Goal: Information Seeking & Learning: Learn about a topic

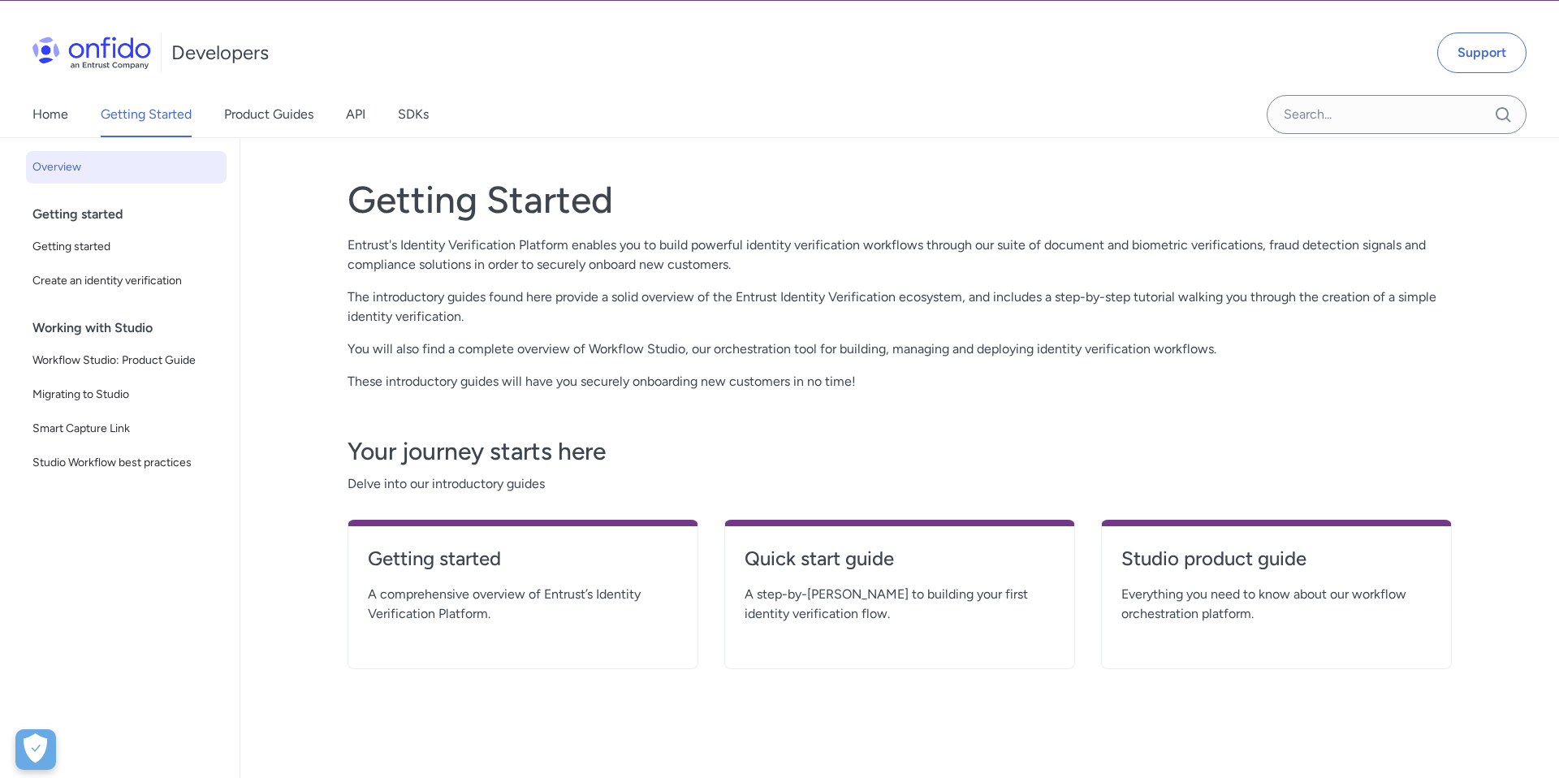
scroll to position [41, 0]
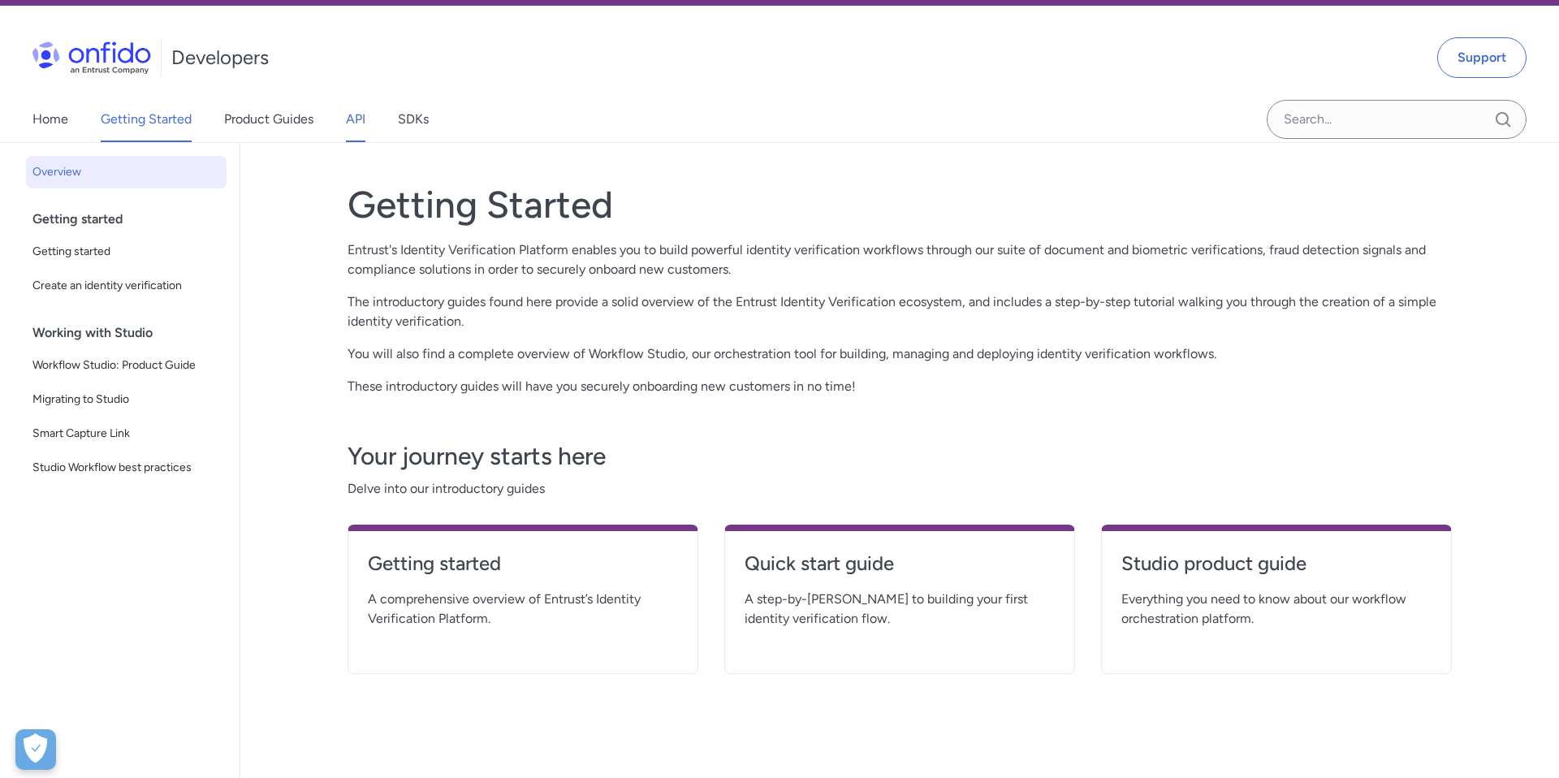
click at [360, 119] on link "API" at bounding box center [355, 119] width 19 height 45
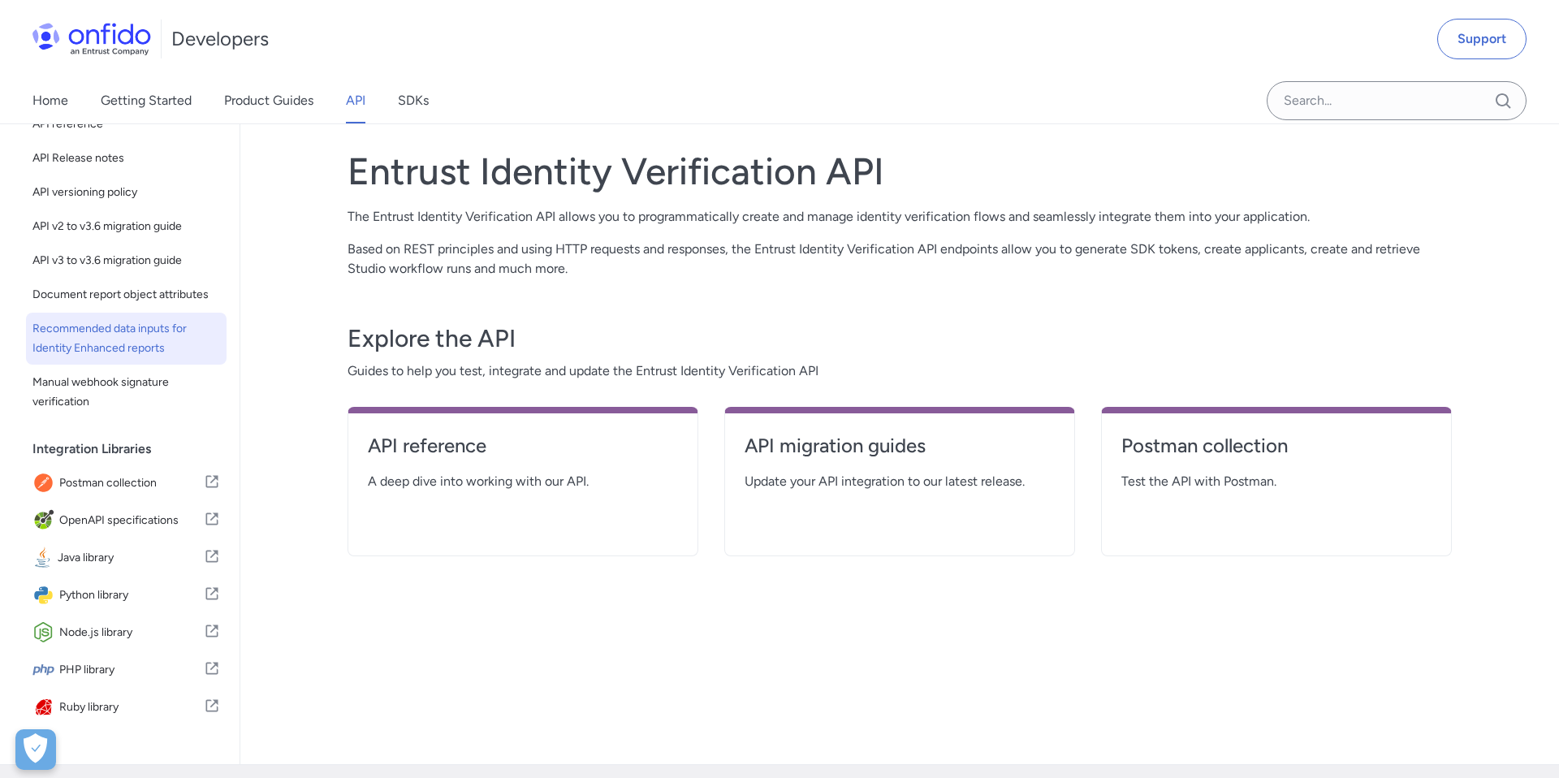
scroll to position [93, 0]
click at [413, 103] on link "SDKs" at bounding box center [413, 100] width 31 height 45
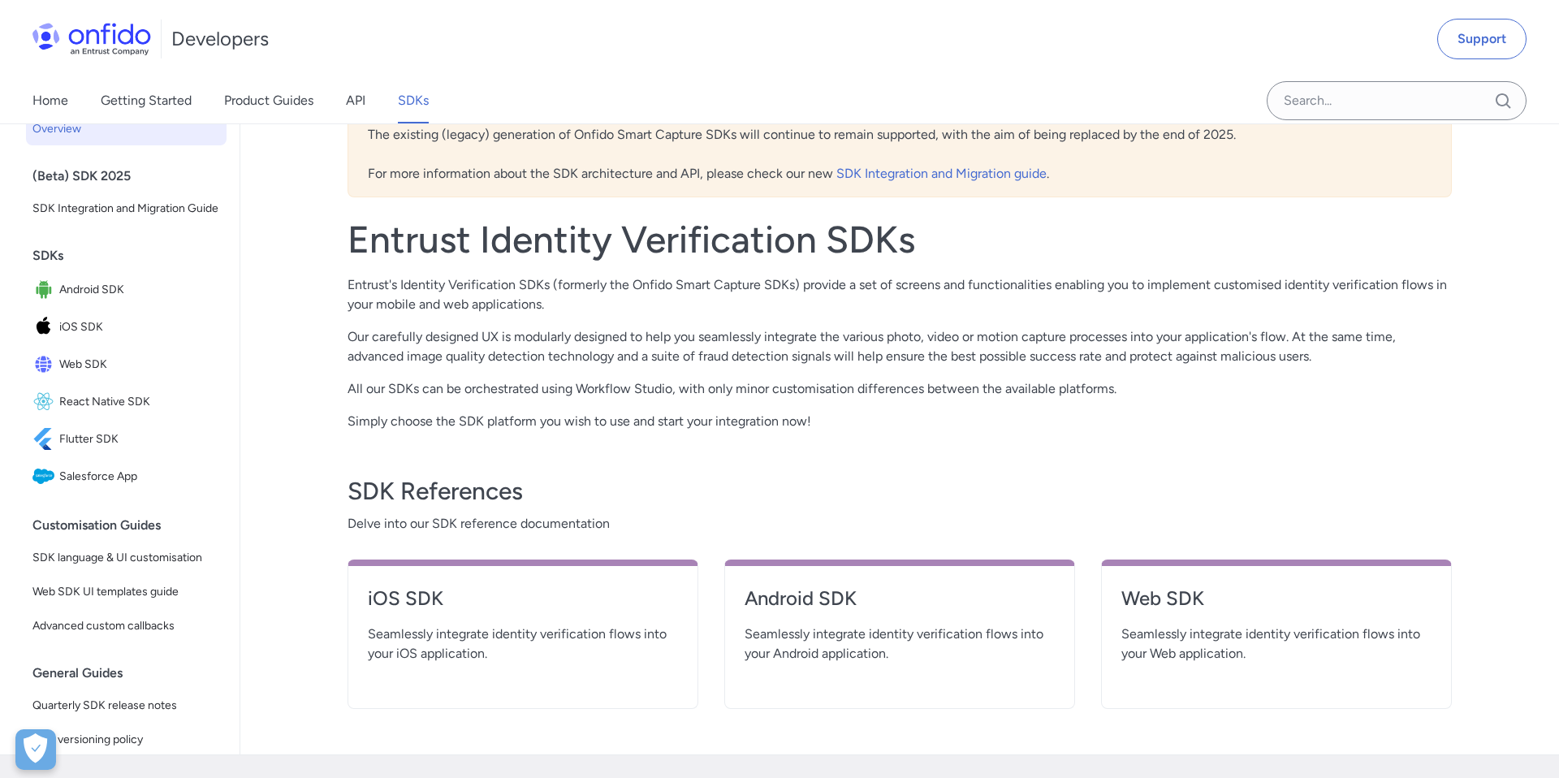
scroll to position [231, 0]
click at [1143, 599] on h4 "Web SDK" at bounding box center [1277, 597] width 310 height 26
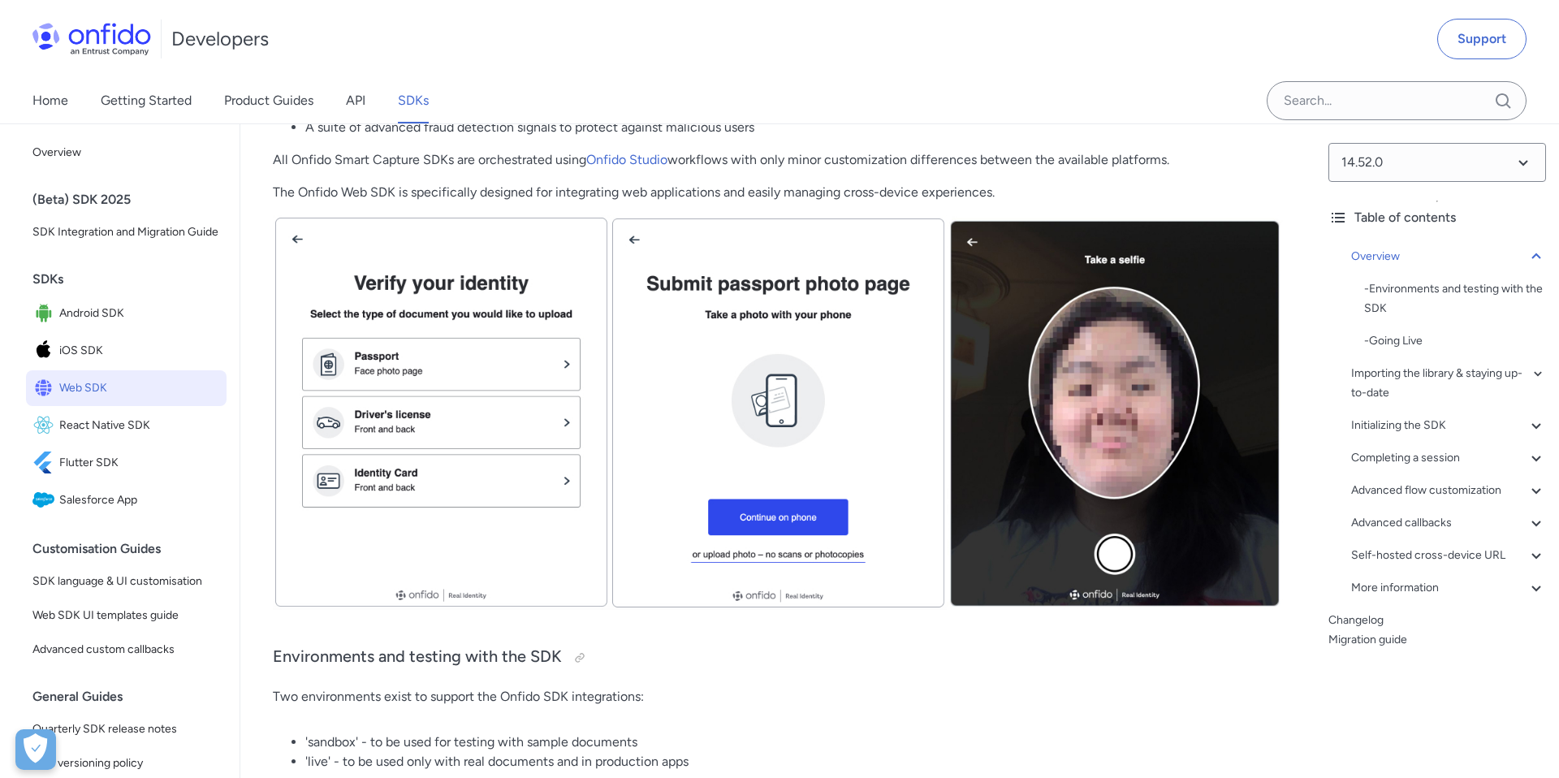
scroll to position [387, 0]
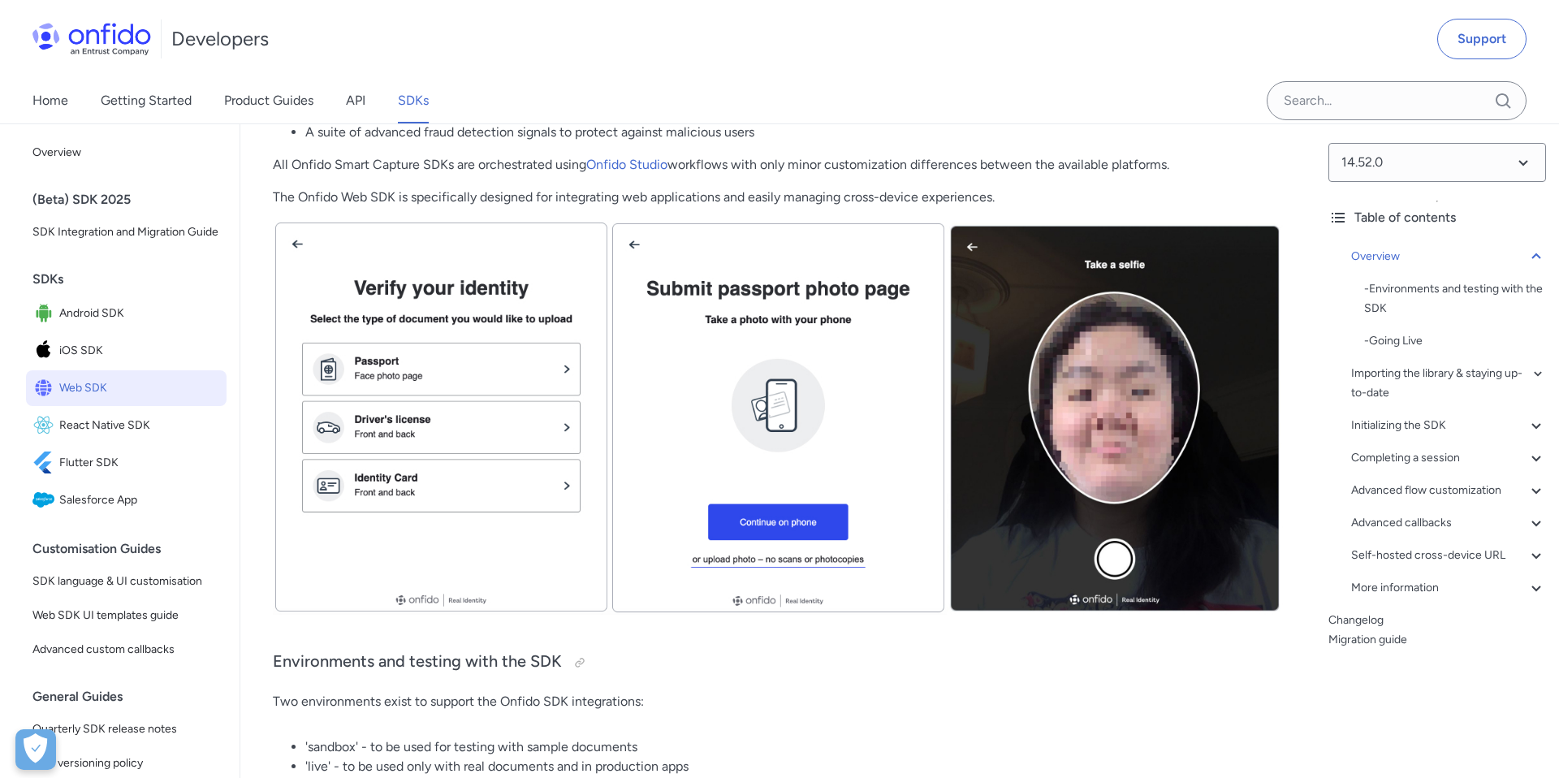
click at [499, 451] on img at bounding box center [778, 417] width 1010 height 395
click at [713, 447] on img at bounding box center [778, 417] width 1010 height 395
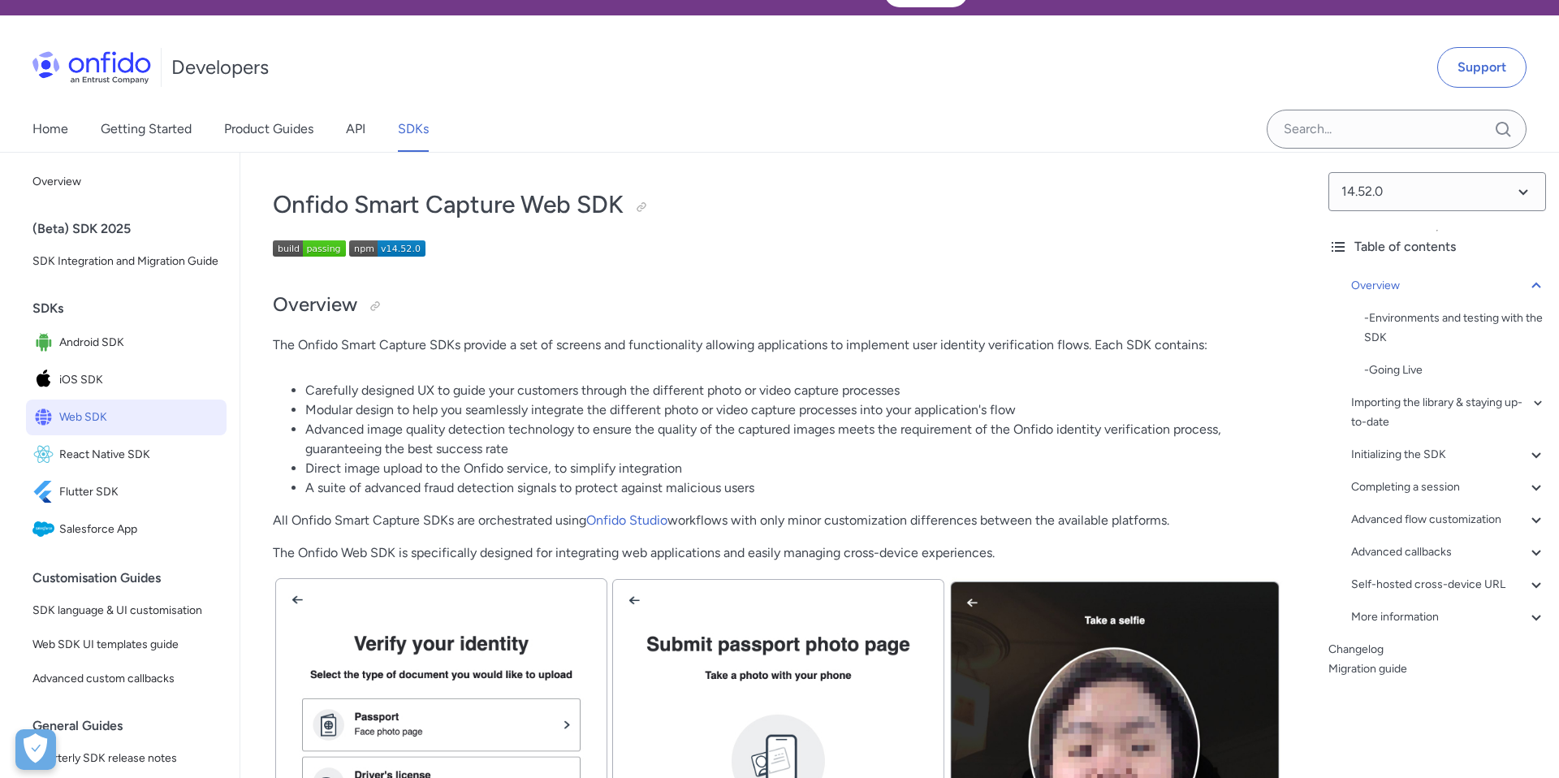
scroll to position [28, 0]
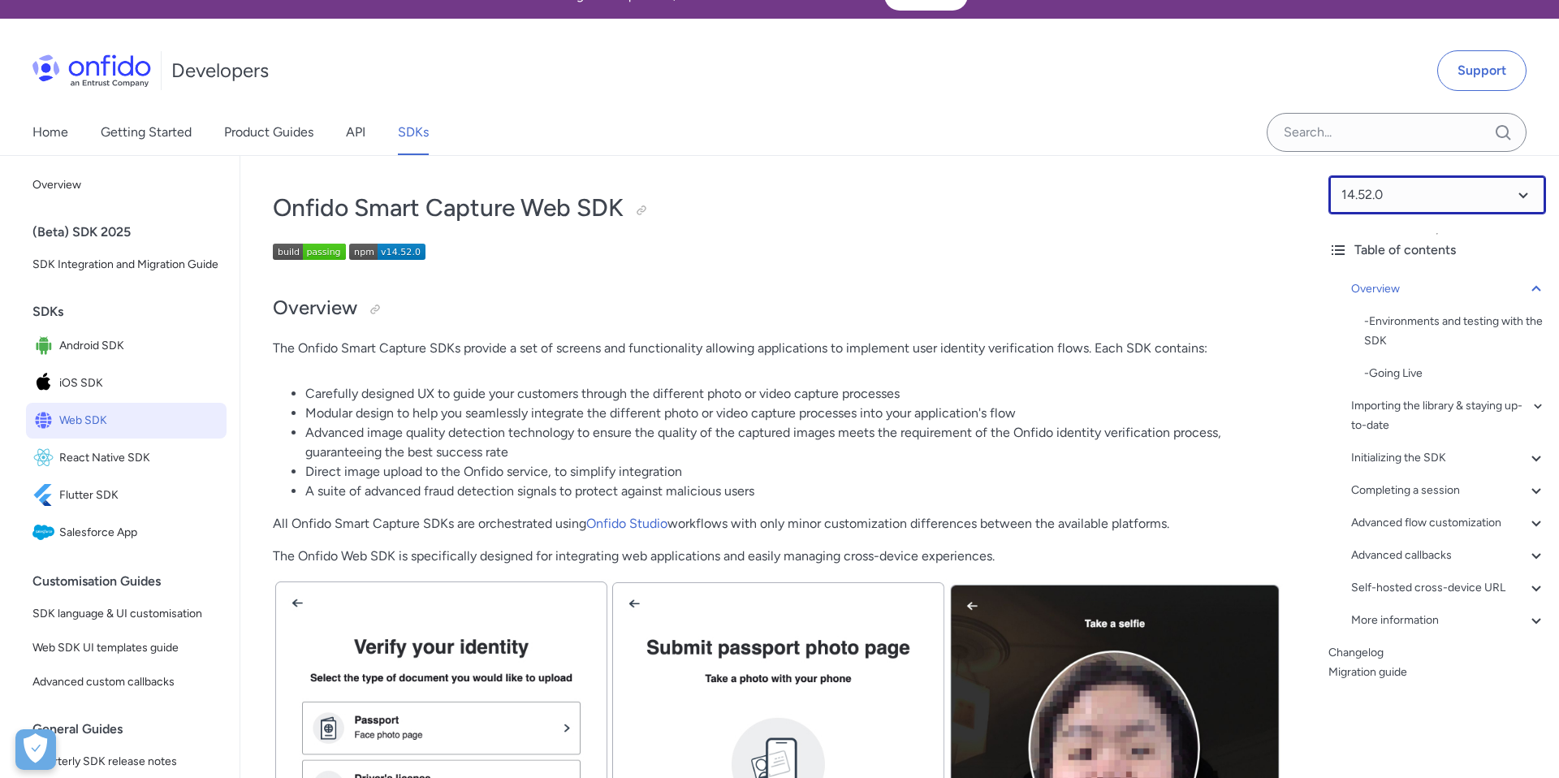
click at [1471, 198] on select at bounding box center [1438, 194] width 218 height 39
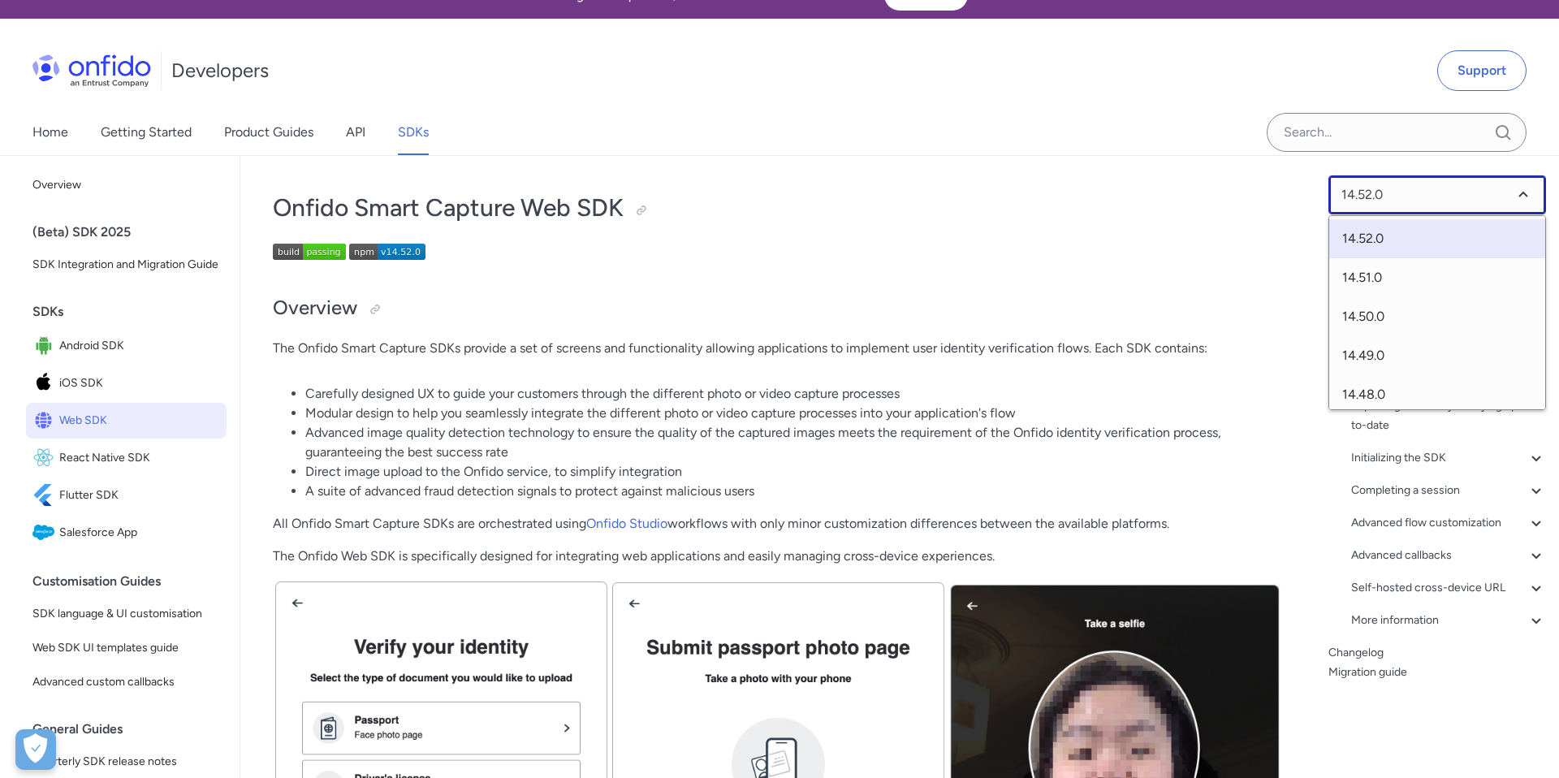
click at [1471, 198] on select at bounding box center [1438, 194] width 218 height 39
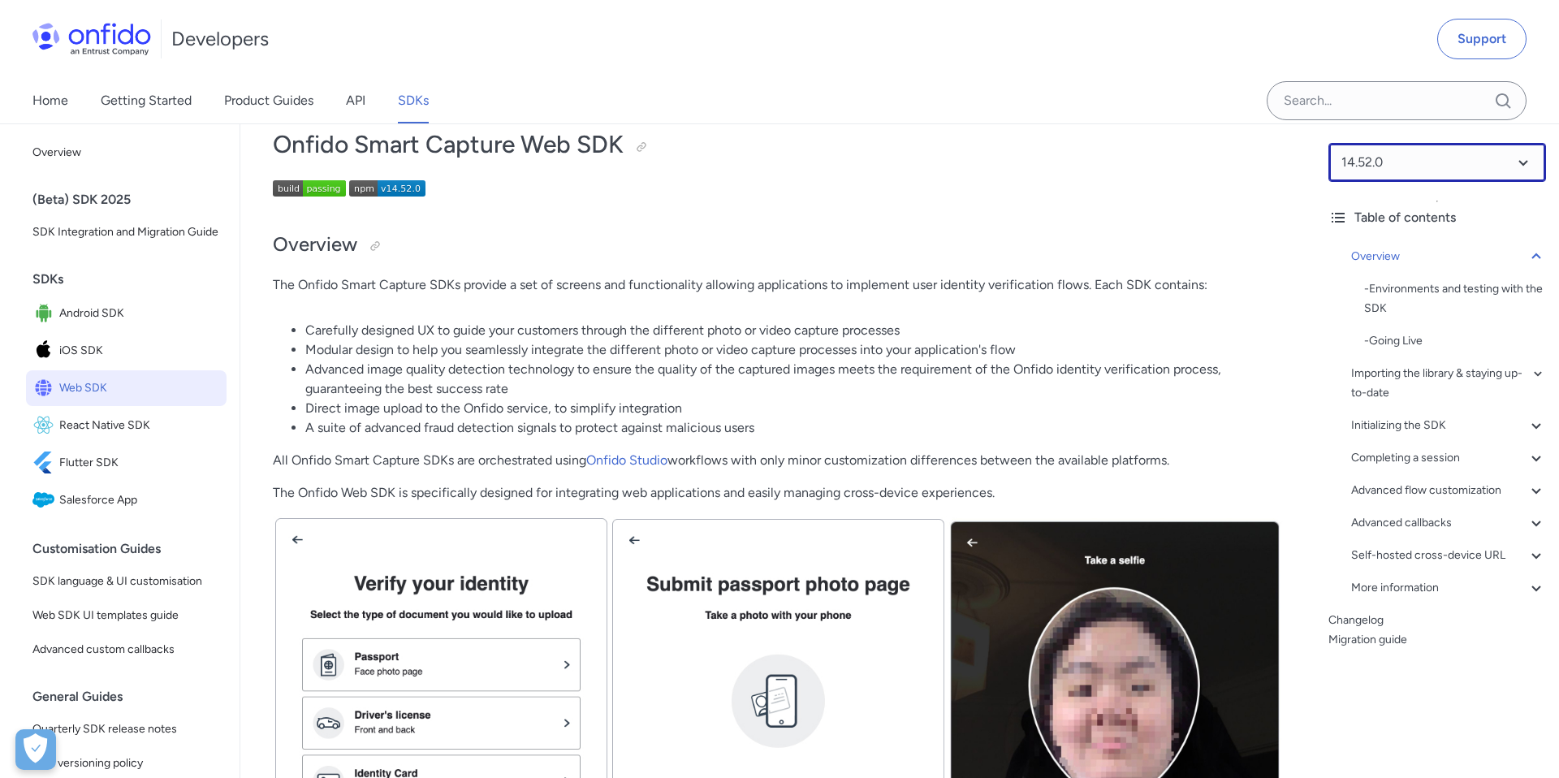
scroll to position [93, 0]
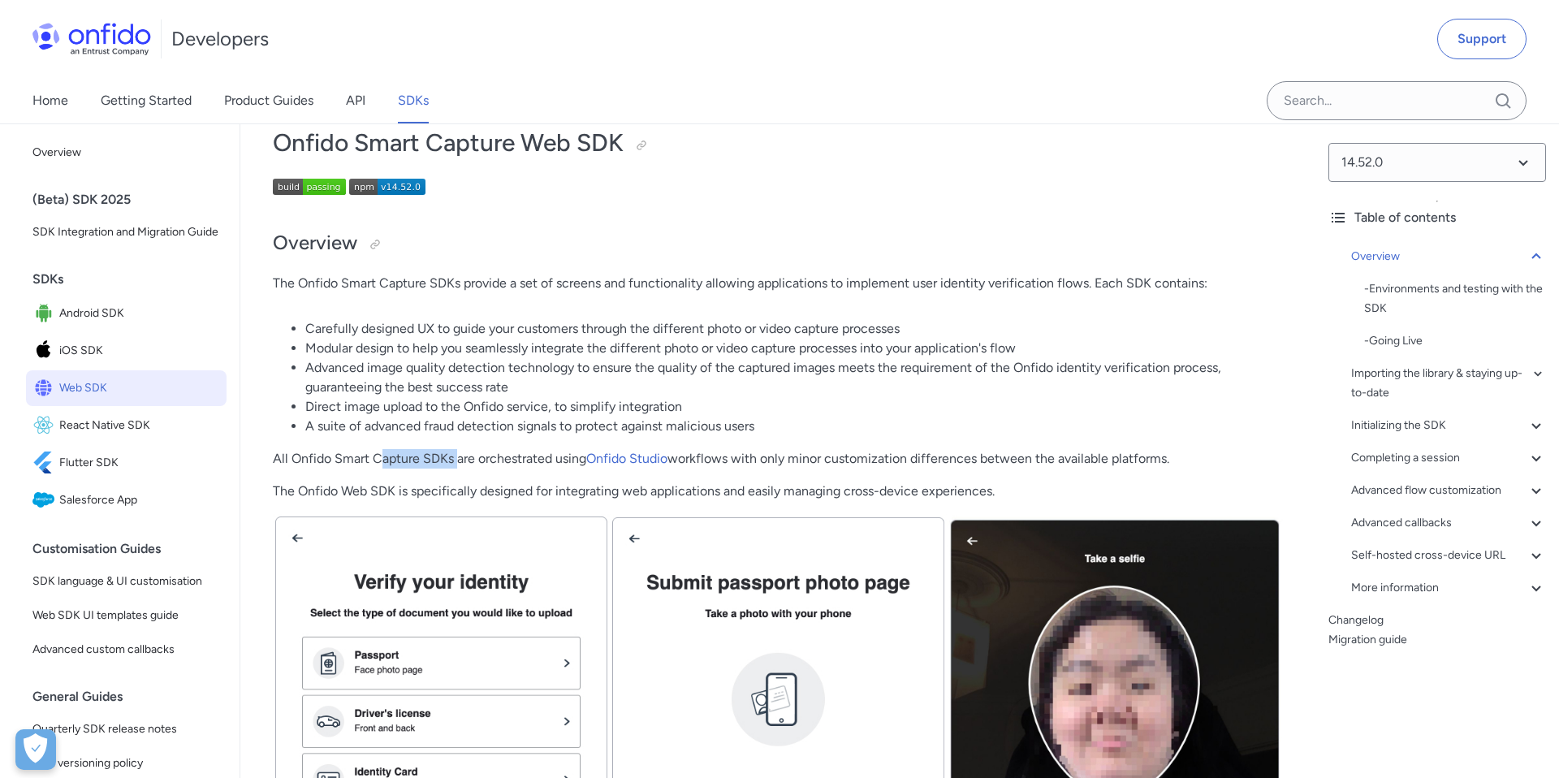
drag, startPoint x: 378, startPoint y: 462, endPoint x: 462, endPoint y: 462, distance: 84.5
click at [459, 462] on p "All Onfido Smart Capture SDKs are orchestrated using Onfido Studio workflows wi…" at bounding box center [778, 458] width 1010 height 19
click at [637, 459] on link "Onfido Studio" at bounding box center [626, 458] width 81 height 15
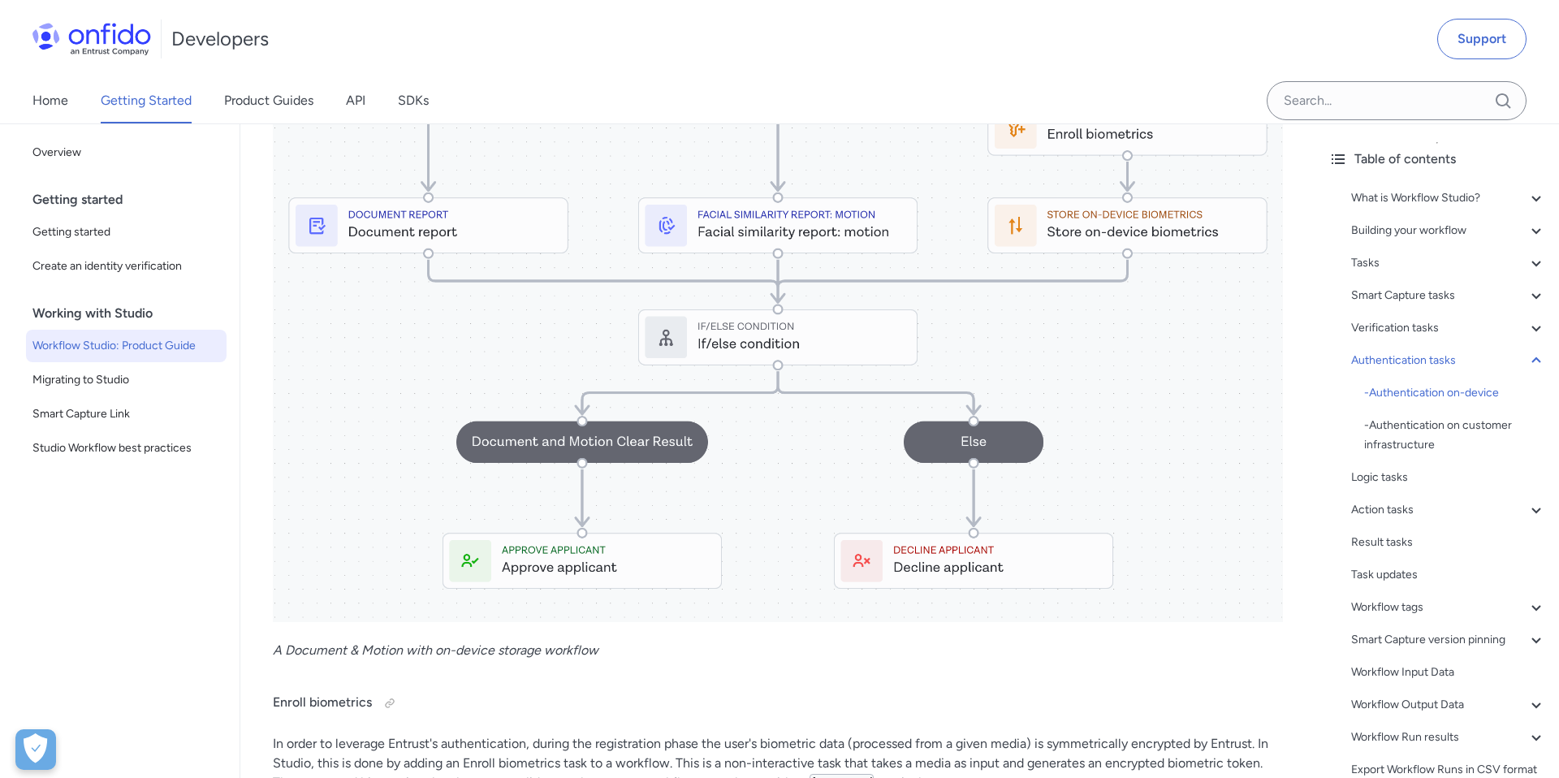
scroll to position [16104, 0]
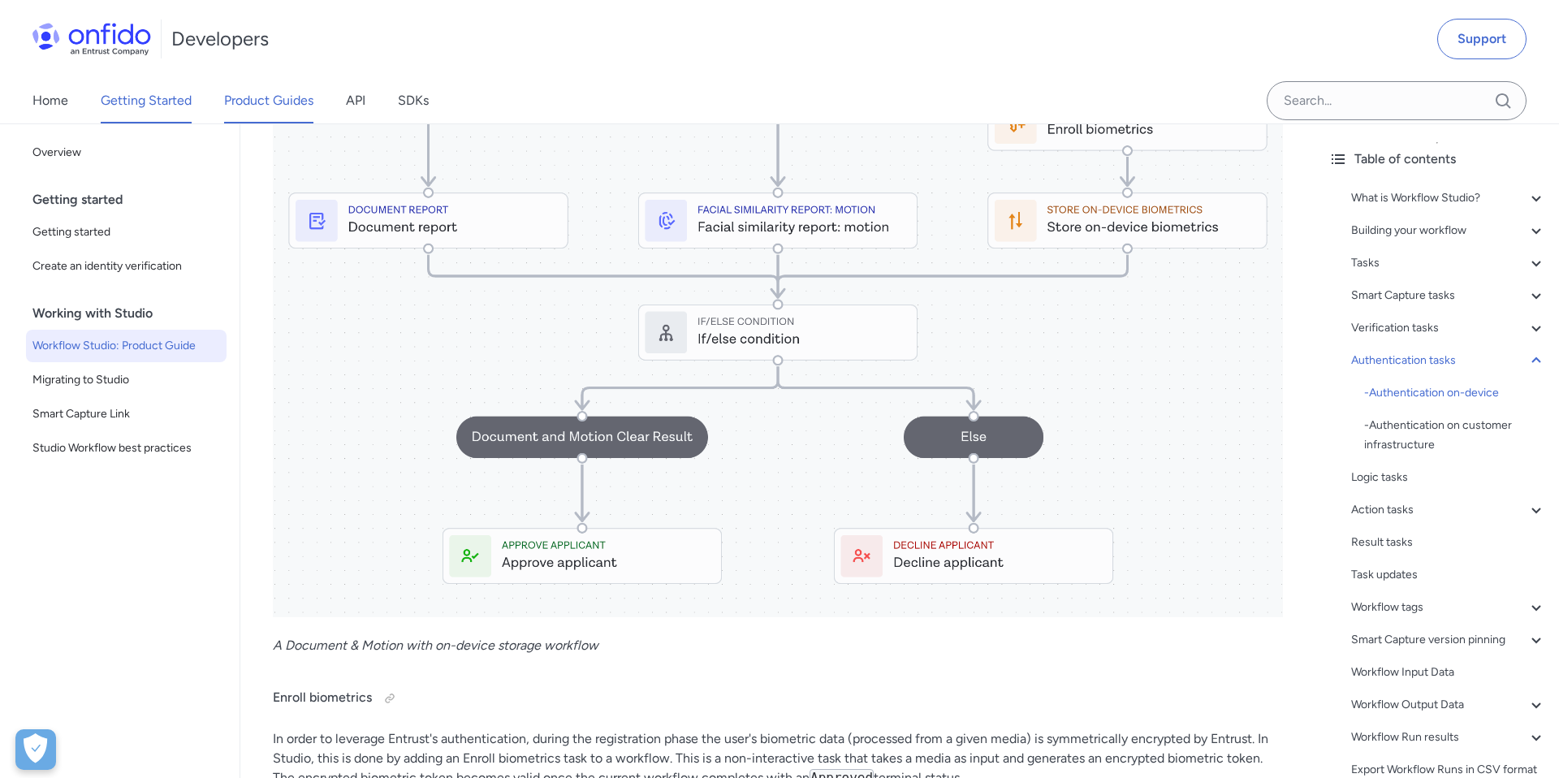
click at [290, 102] on link "Product Guides" at bounding box center [268, 100] width 89 height 45
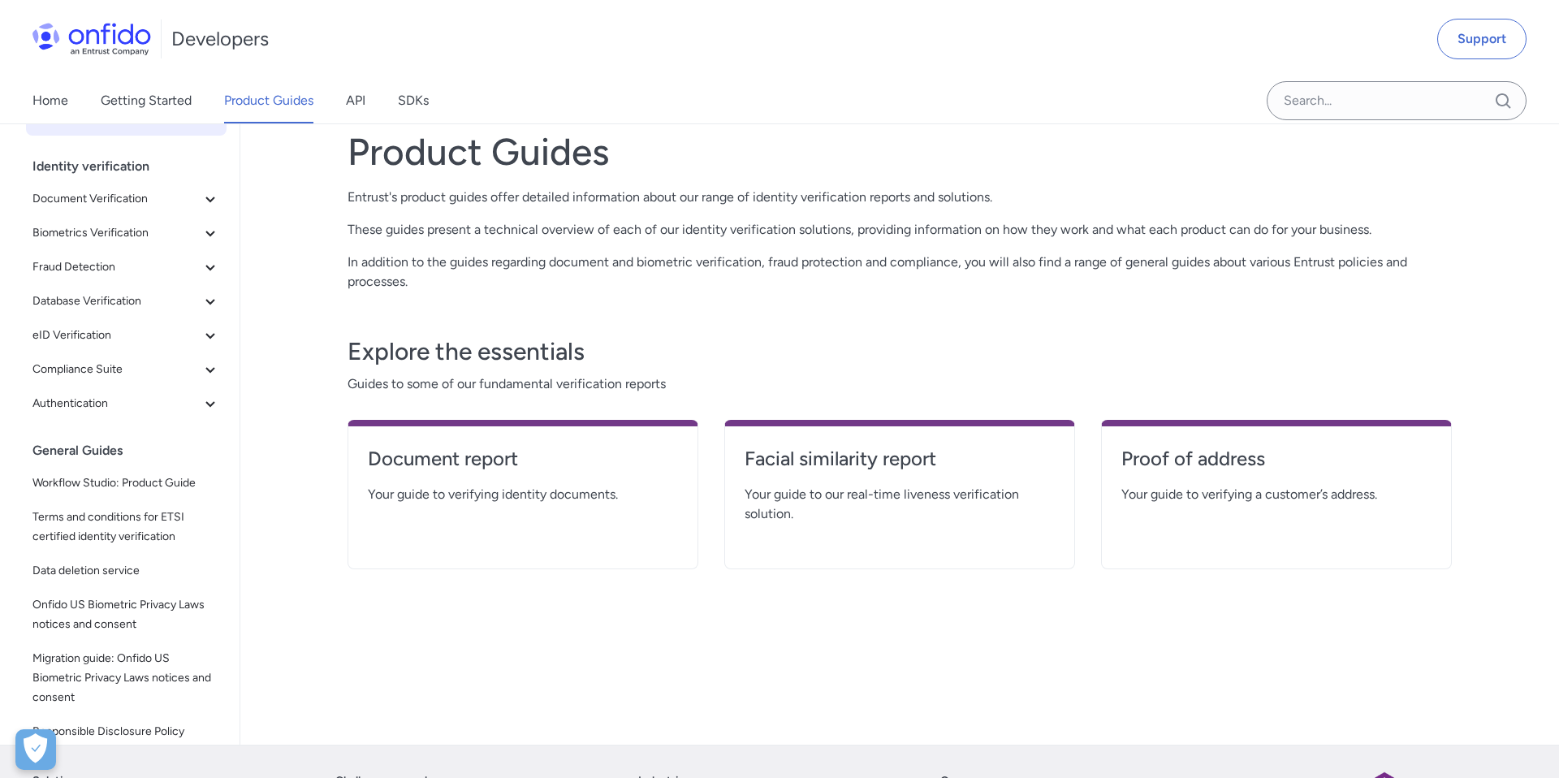
scroll to position [96, 0]
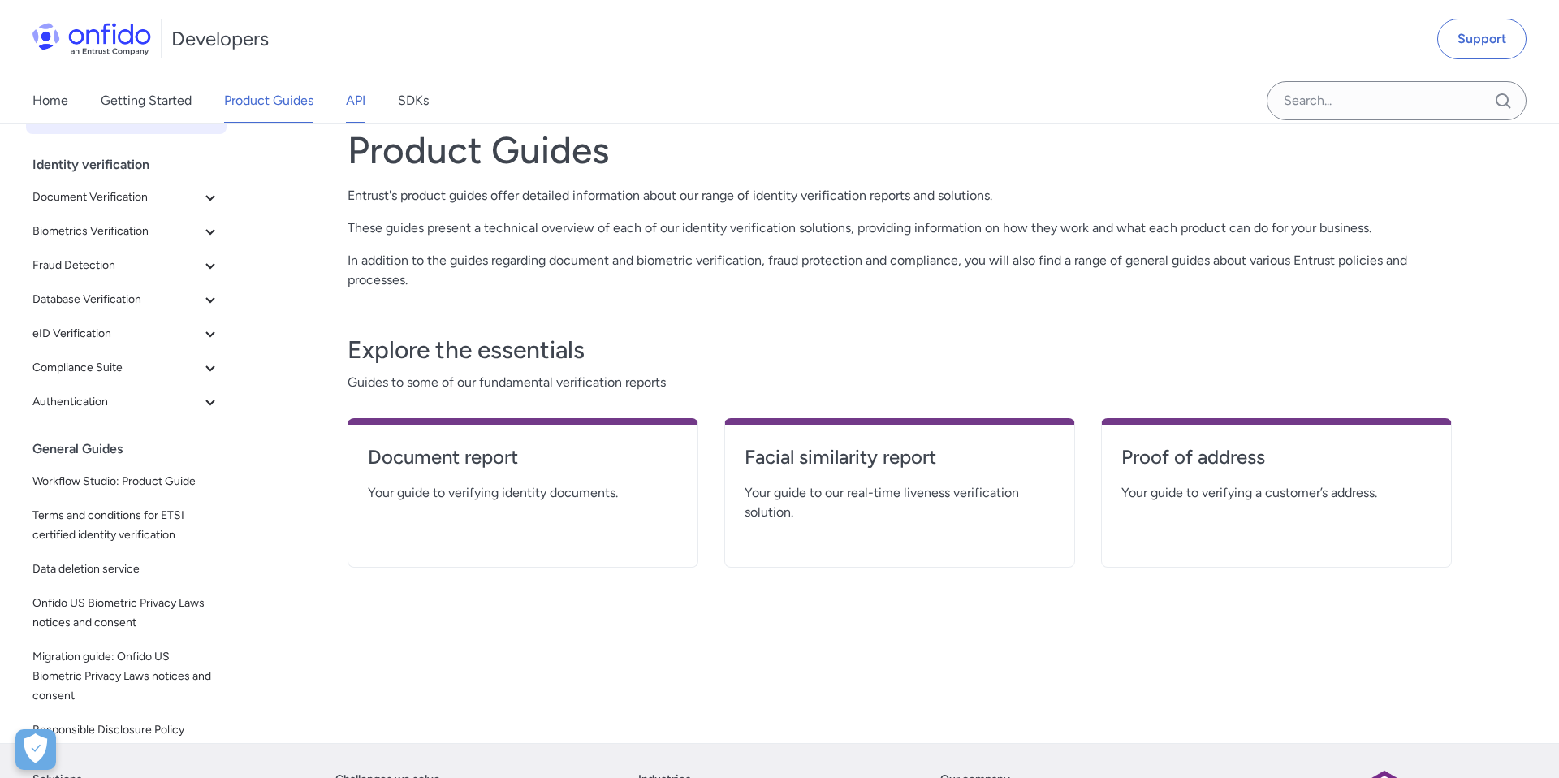
click at [357, 94] on link "API" at bounding box center [355, 100] width 19 height 45
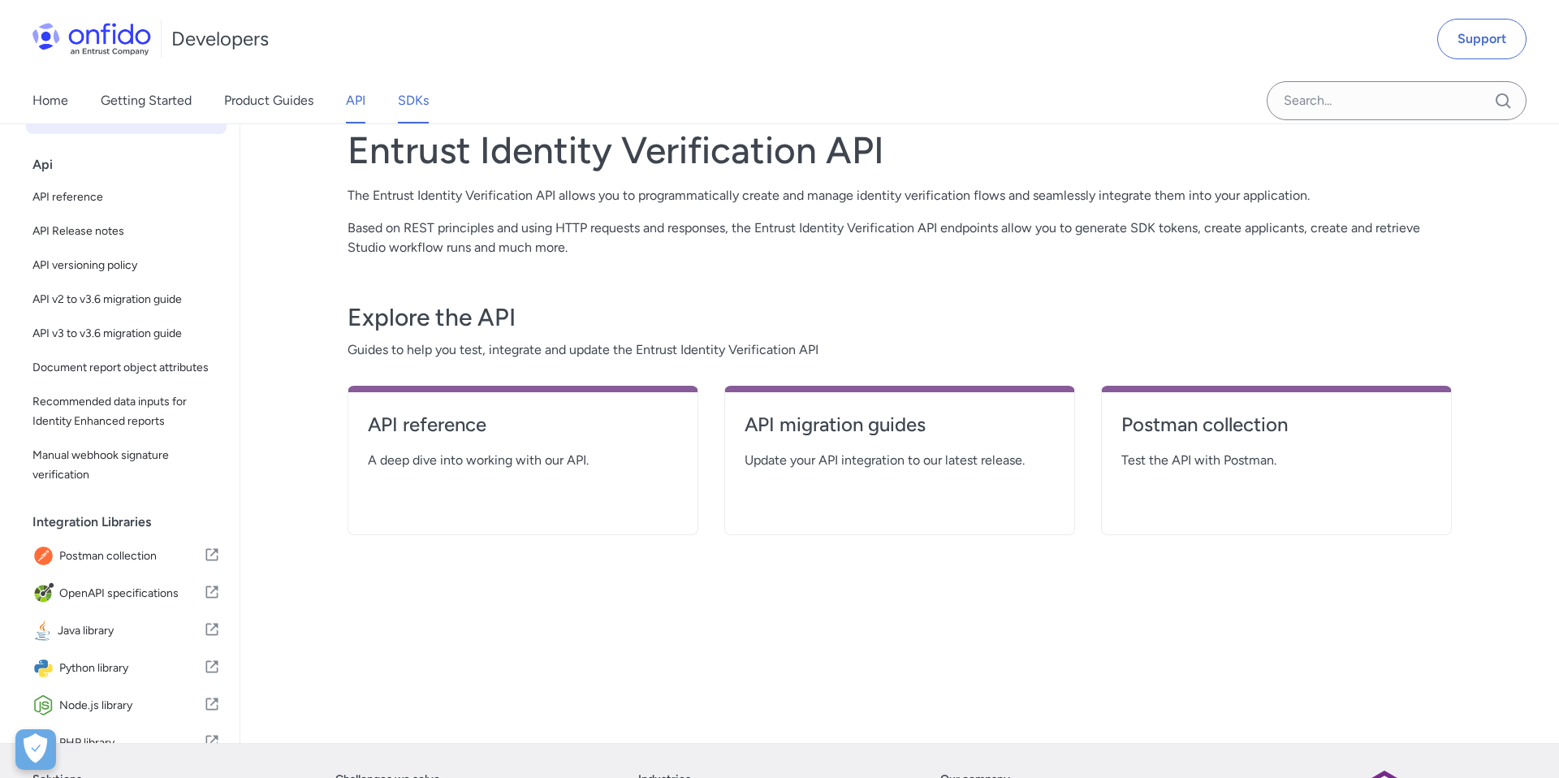
click at [414, 94] on link "SDKs" at bounding box center [413, 100] width 31 height 45
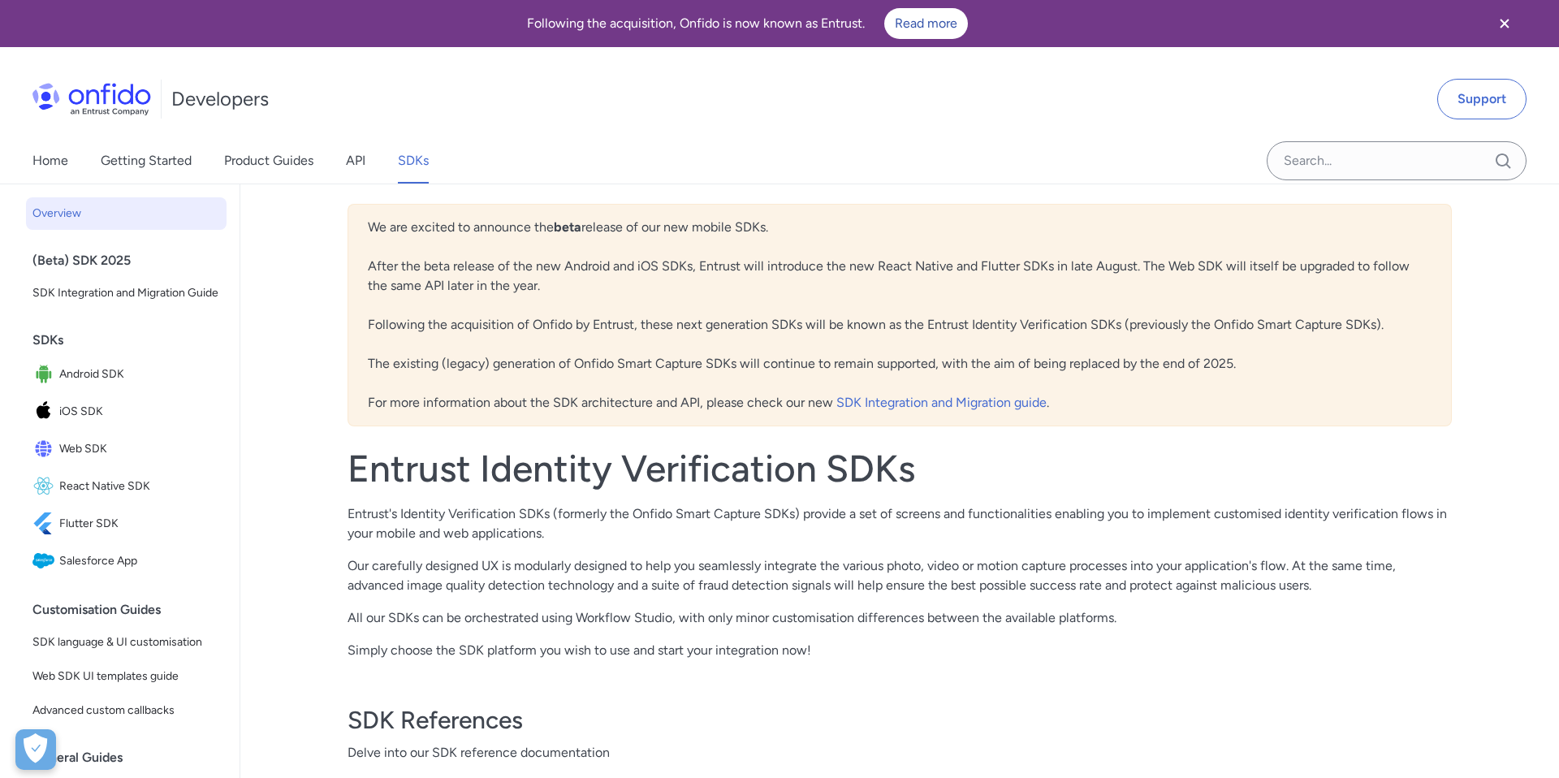
click at [1252, 102] on div "Developers Support" at bounding box center [779, 99] width 1559 height 78
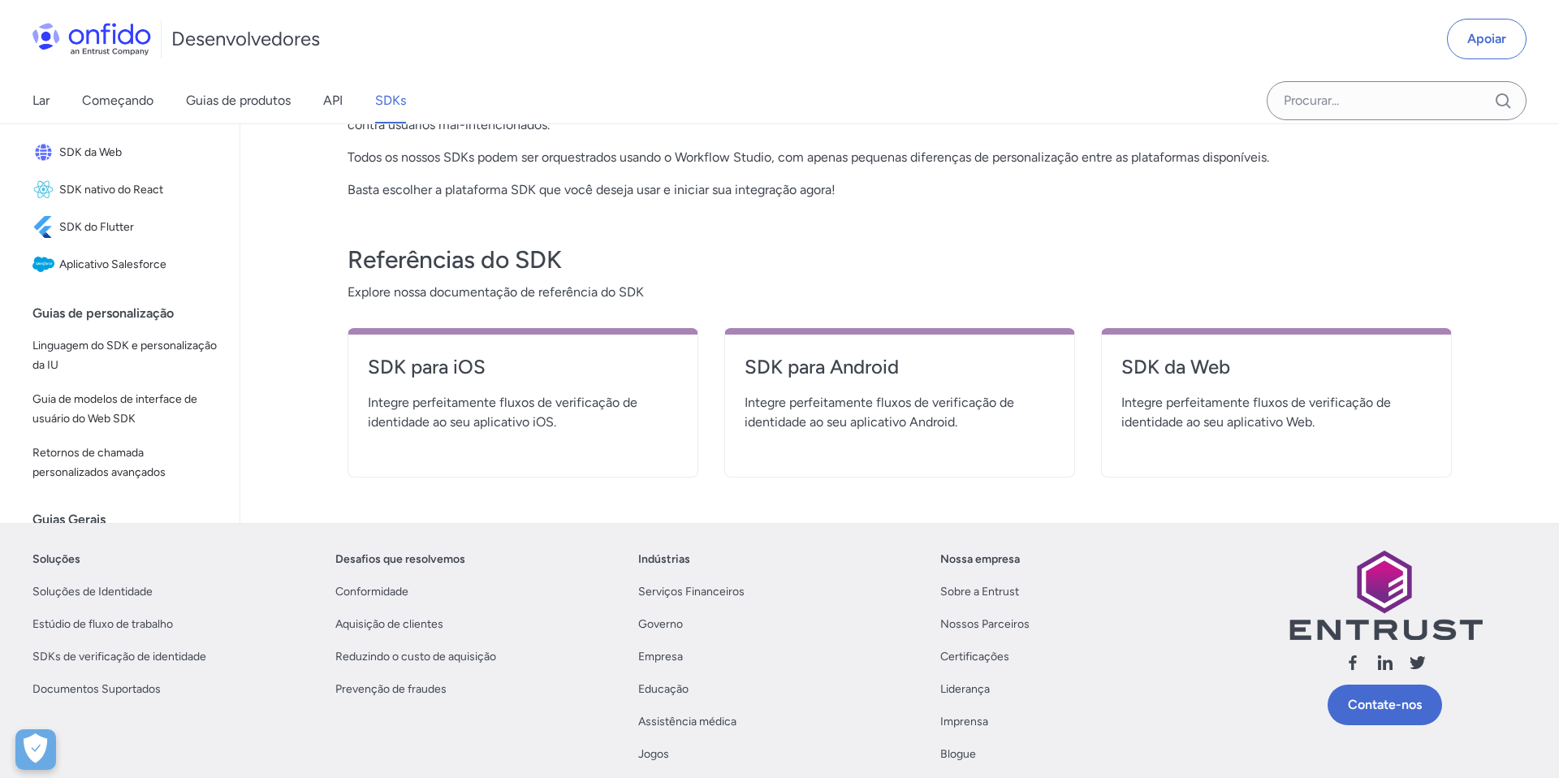
scroll to position [499, 0]
click at [1168, 386] on link "SDK da Web" at bounding box center [1277, 374] width 310 height 39
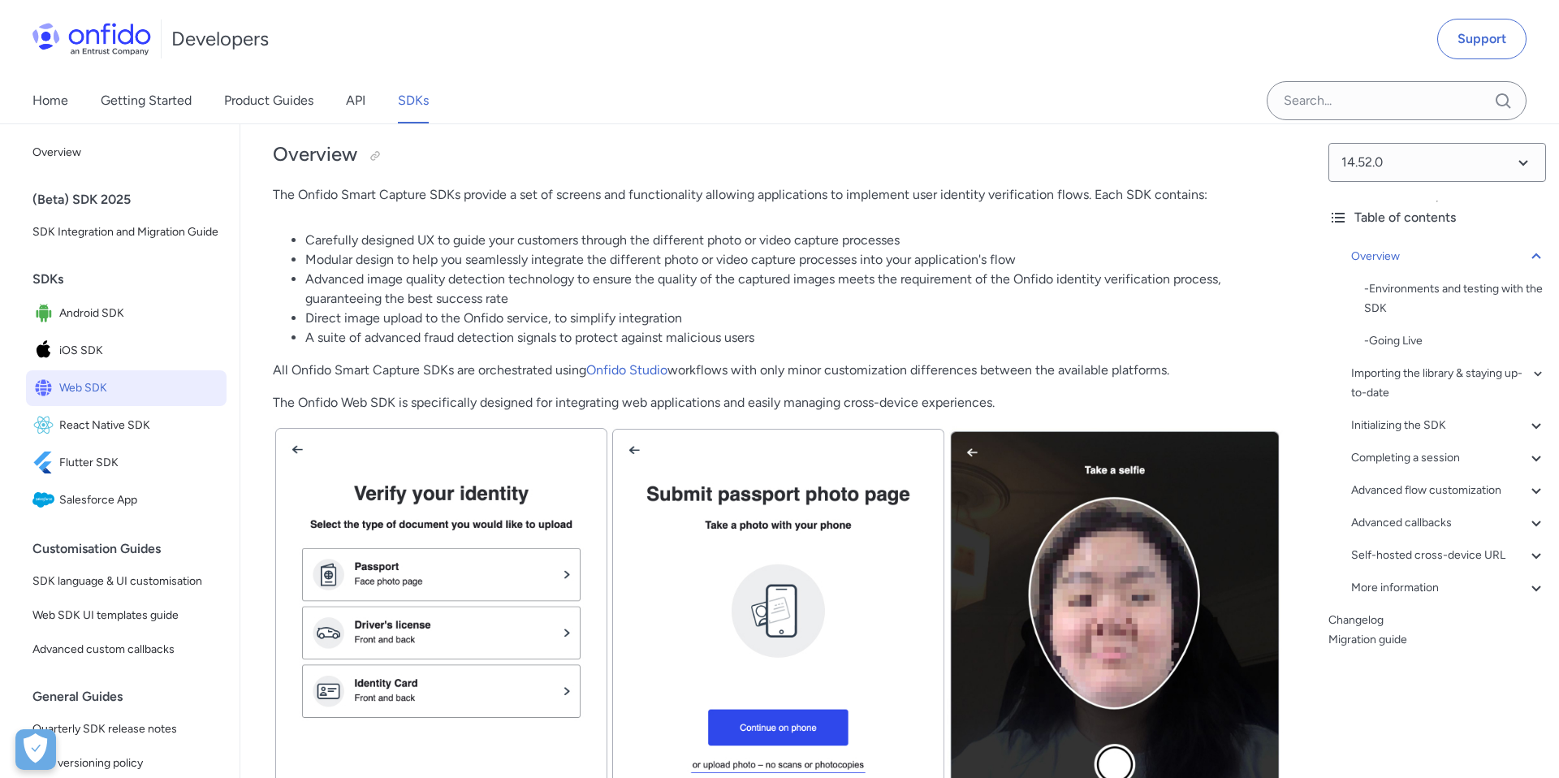
scroll to position [207, 0]
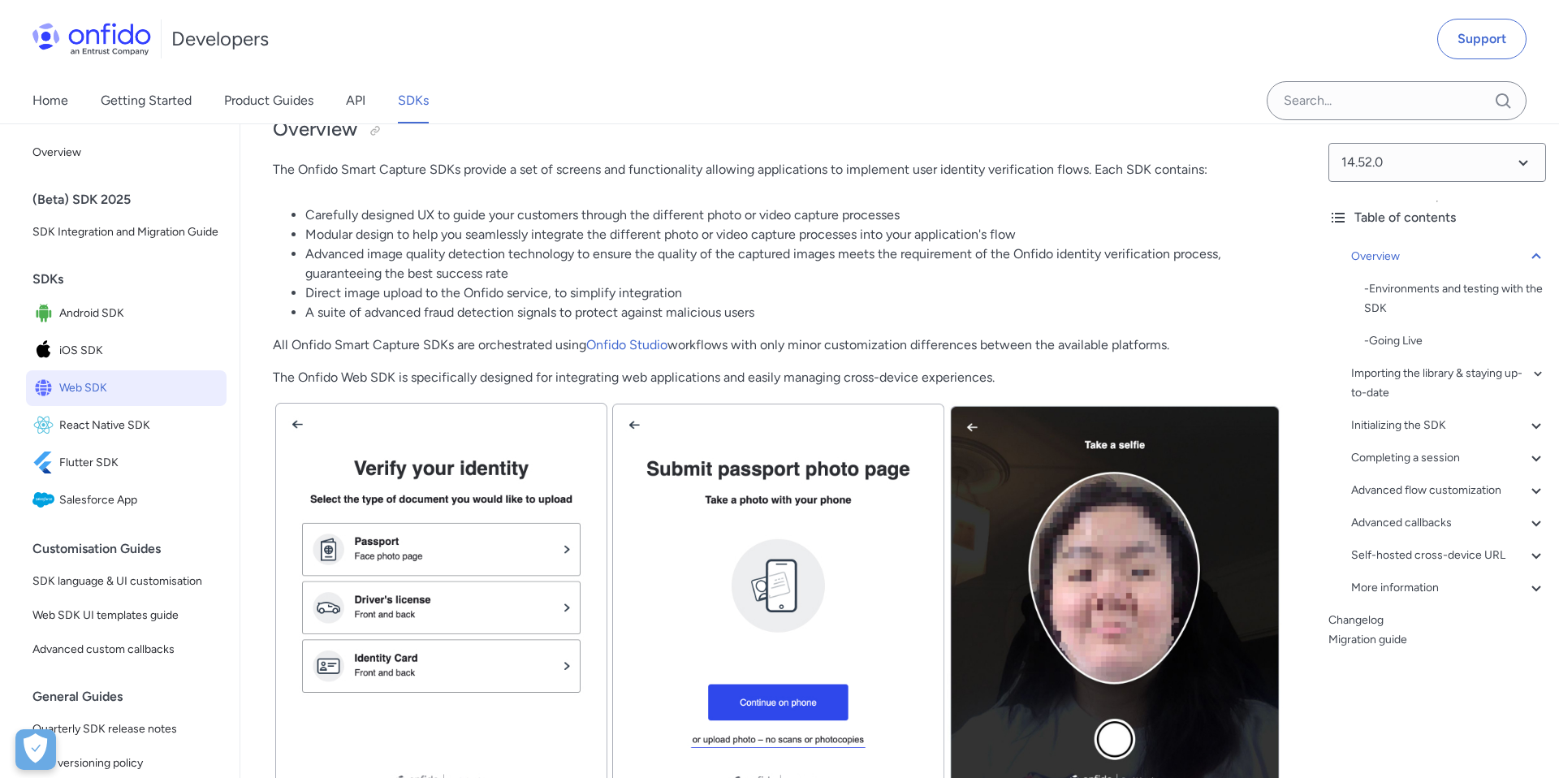
drag, startPoint x: 759, startPoint y: 345, endPoint x: 969, endPoint y: 349, distance: 209.6
click at [966, 348] on p "All Onfido Smart Capture SDKs are orchestrated using Onfido Studio workflows wi…" at bounding box center [778, 344] width 1010 height 19
drag, startPoint x: 973, startPoint y: 346, endPoint x: 1174, endPoint y: 352, distance: 200.7
click at [1172, 352] on p "All Onfido Smart Capture SDKs are orchestrated using Onfido Studio workflows wi…" at bounding box center [778, 344] width 1010 height 19
click at [488, 384] on p "The Onfido Web SDK is specifically designed for integrating web applications an…" at bounding box center [778, 377] width 1010 height 19
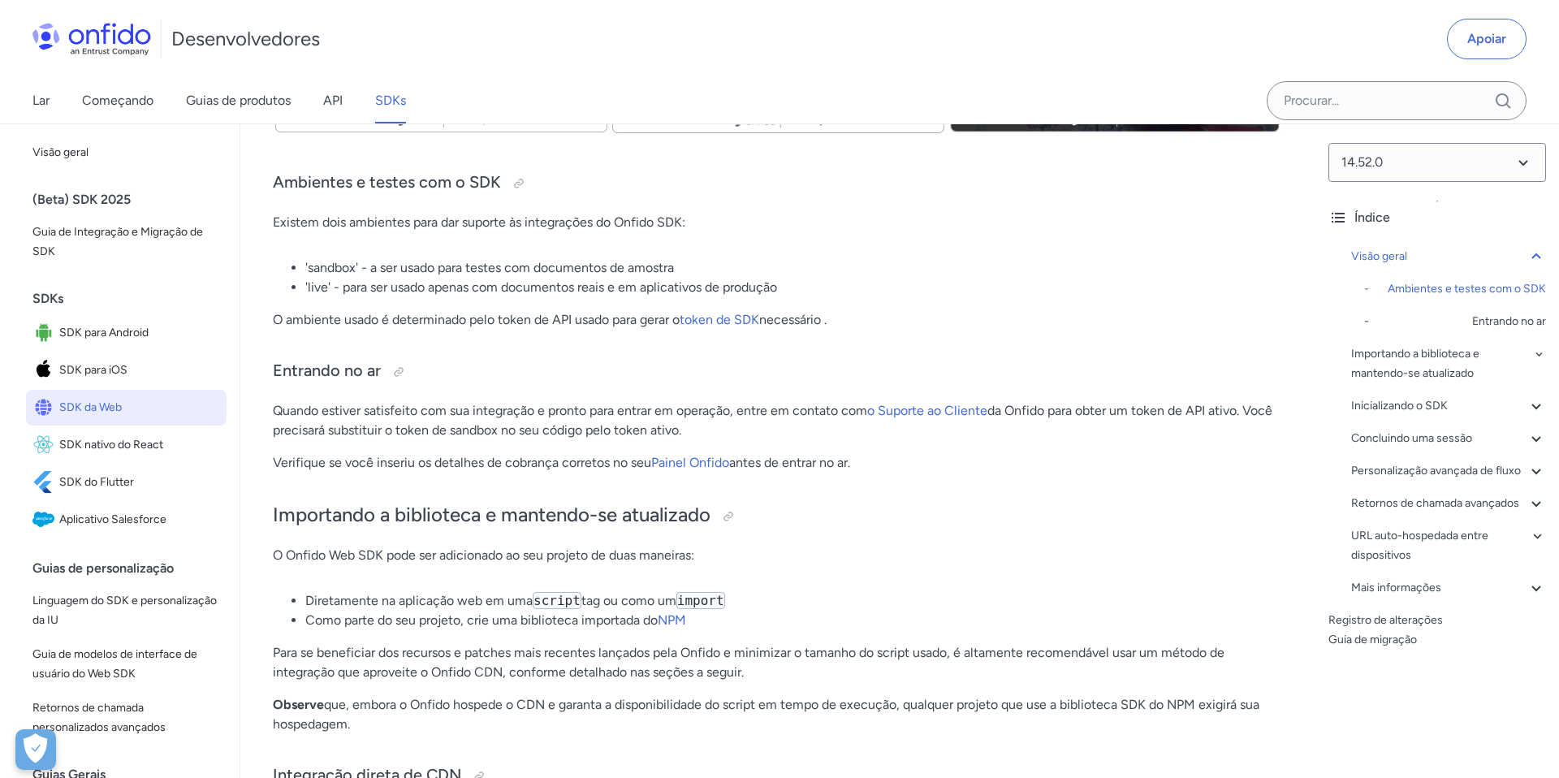
scroll to position [902, 0]
drag, startPoint x: 345, startPoint y: 291, endPoint x: 534, endPoint y: 303, distance: 189.6
drag, startPoint x: 668, startPoint y: 292, endPoint x: 763, endPoint y: 299, distance: 96.1
click at [763, 298] on li "'live' - para ser usado apenas com documentos reais e em aplicativos de produção" at bounding box center [794, 290] width 978 height 19
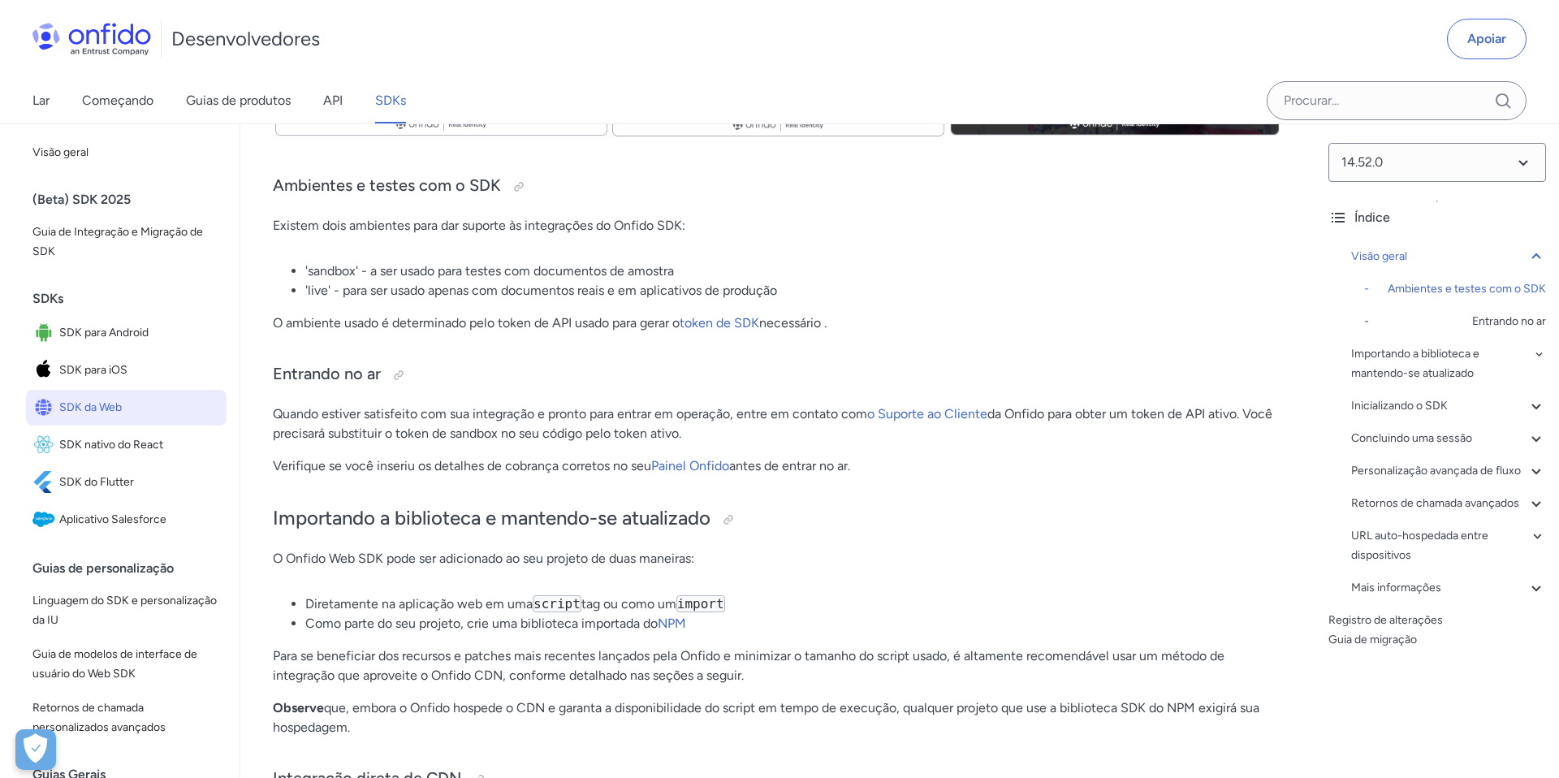
drag, startPoint x: 352, startPoint y: 323, endPoint x: 524, endPoint y: 348, distance: 173.9
click at [724, 326] on font "token de SDK" at bounding box center [720, 322] width 80 height 15
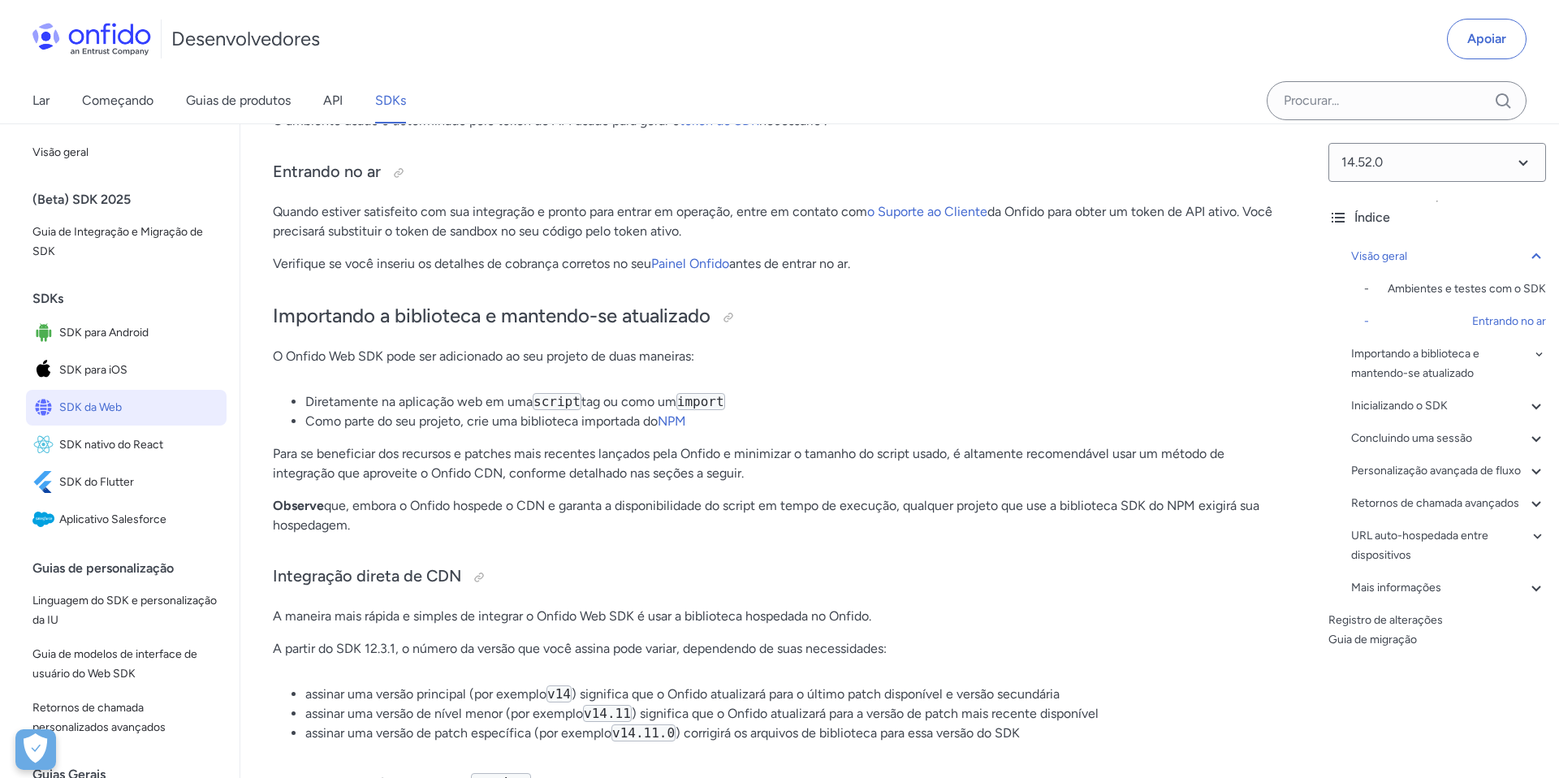
scroll to position [1114, 0]
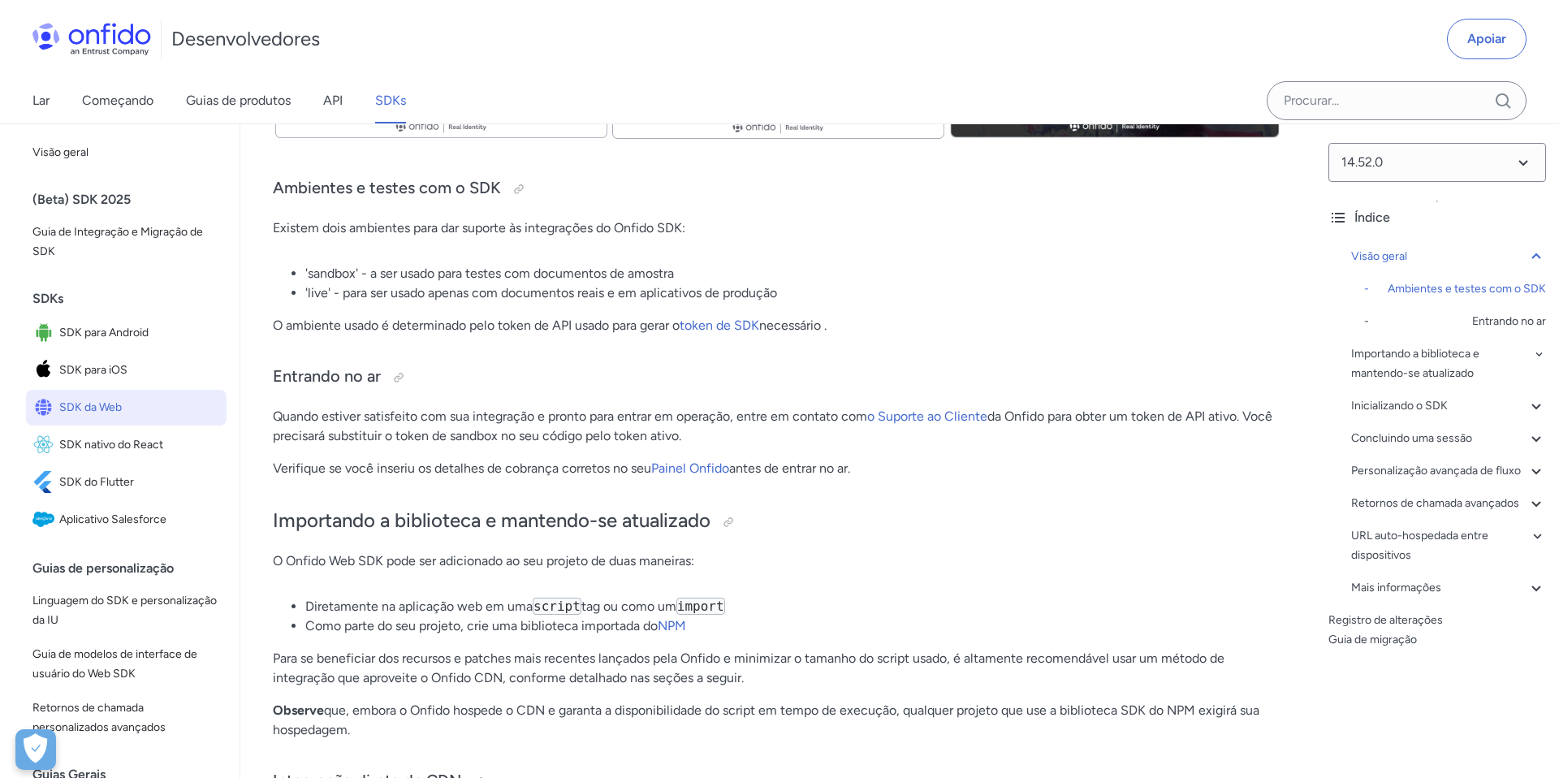
scroll to position [894, 0]
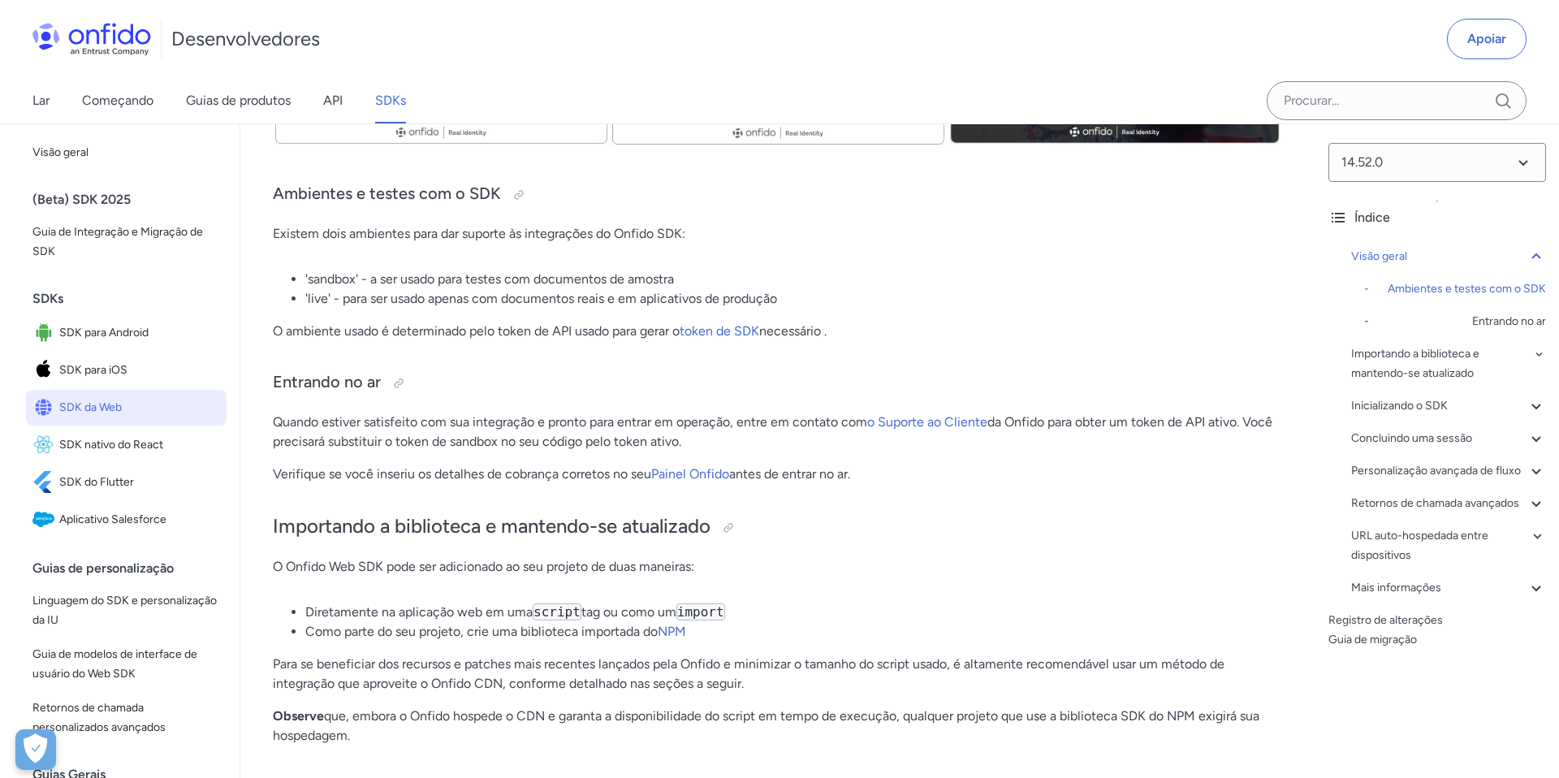
drag, startPoint x: 370, startPoint y: 428, endPoint x: 668, endPoint y: 457, distance: 300.3
drag, startPoint x: 1061, startPoint y: 422, endPoint x: 1208, endPoint y: 440, distance: 147.3
click at [1205, 439] on p "Quando estiver satisfeito com sua integração e pronto para entrar em operação, …" at bounding box center [778, 432] width 1010 height 39
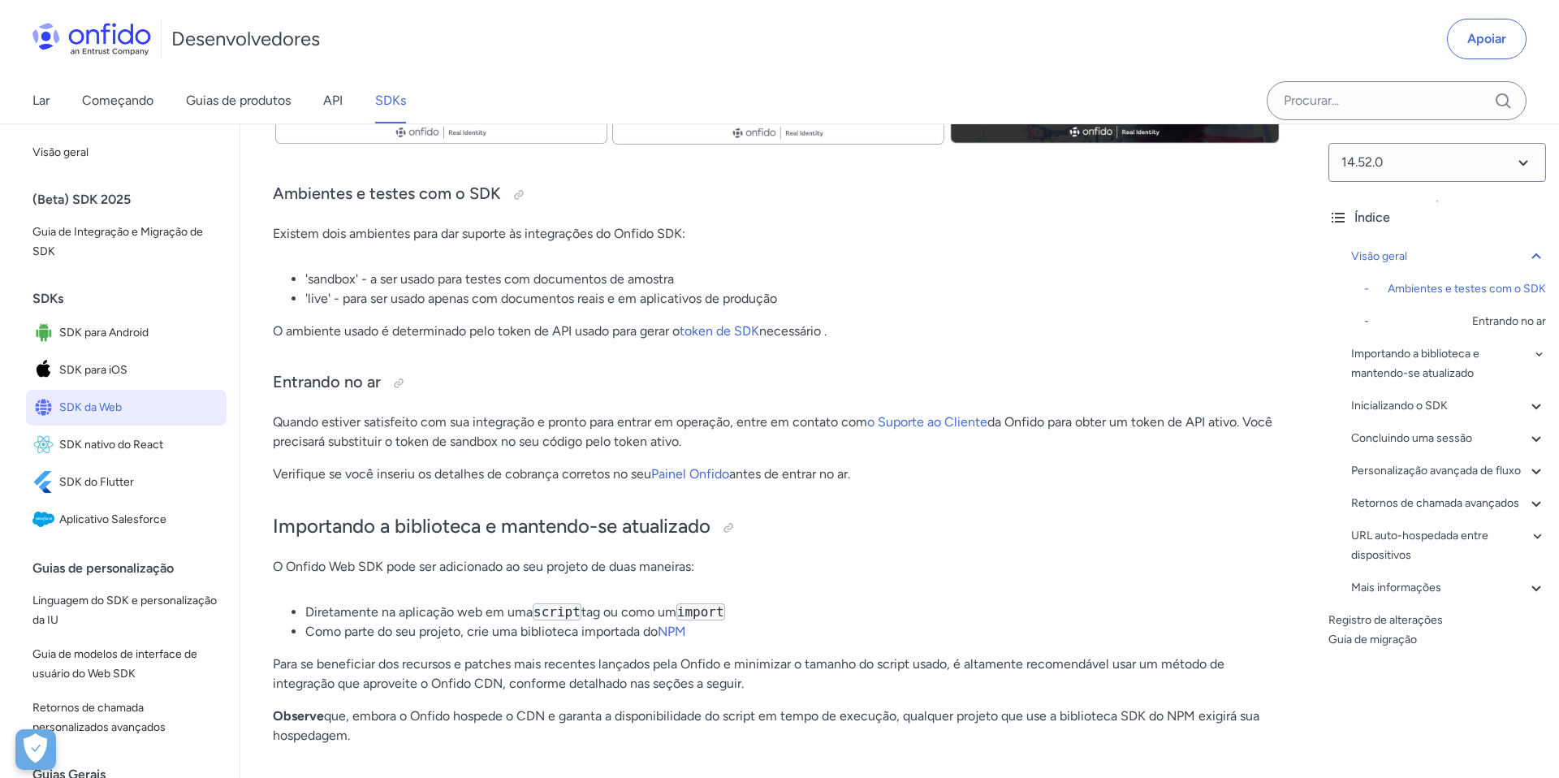
click at [935, 422] on font "o Suporte ao Cliente" at bounding box center [927, 421] width 120 height 15
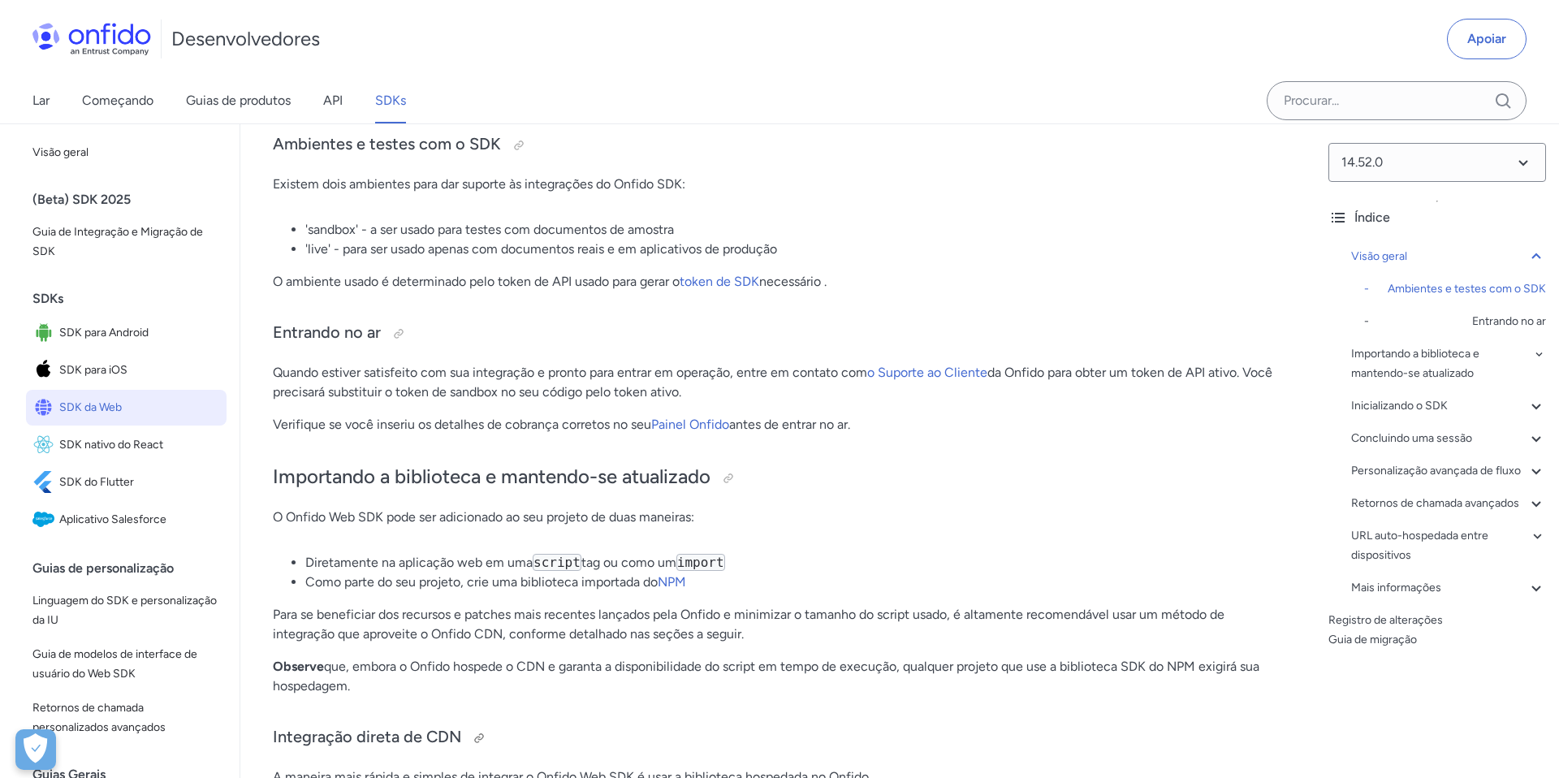
scroll to position [949, 0]
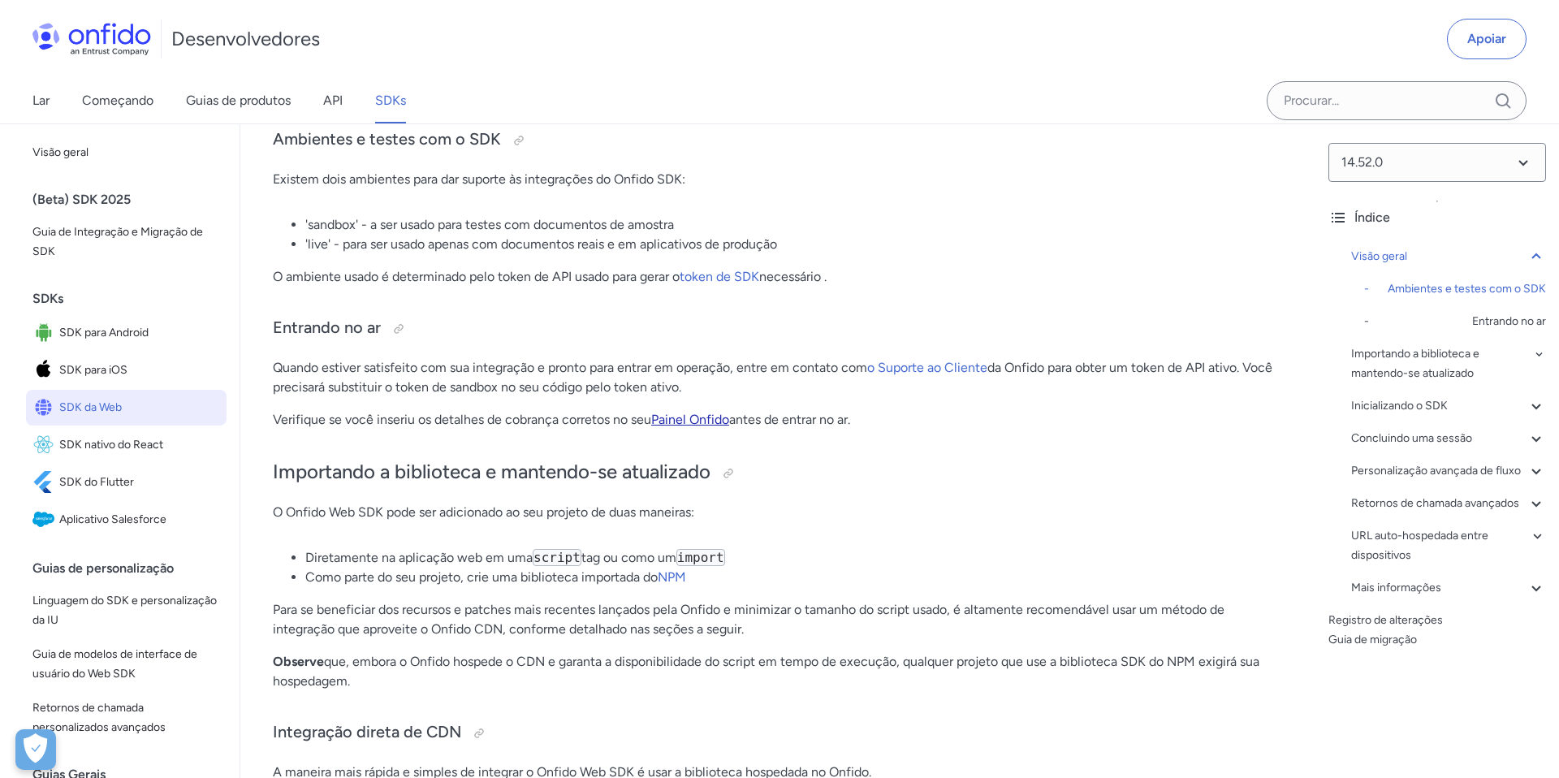
click at [683, 422] on font "Painel Onfido" at bounding box center [690, 419] width 78 height 15
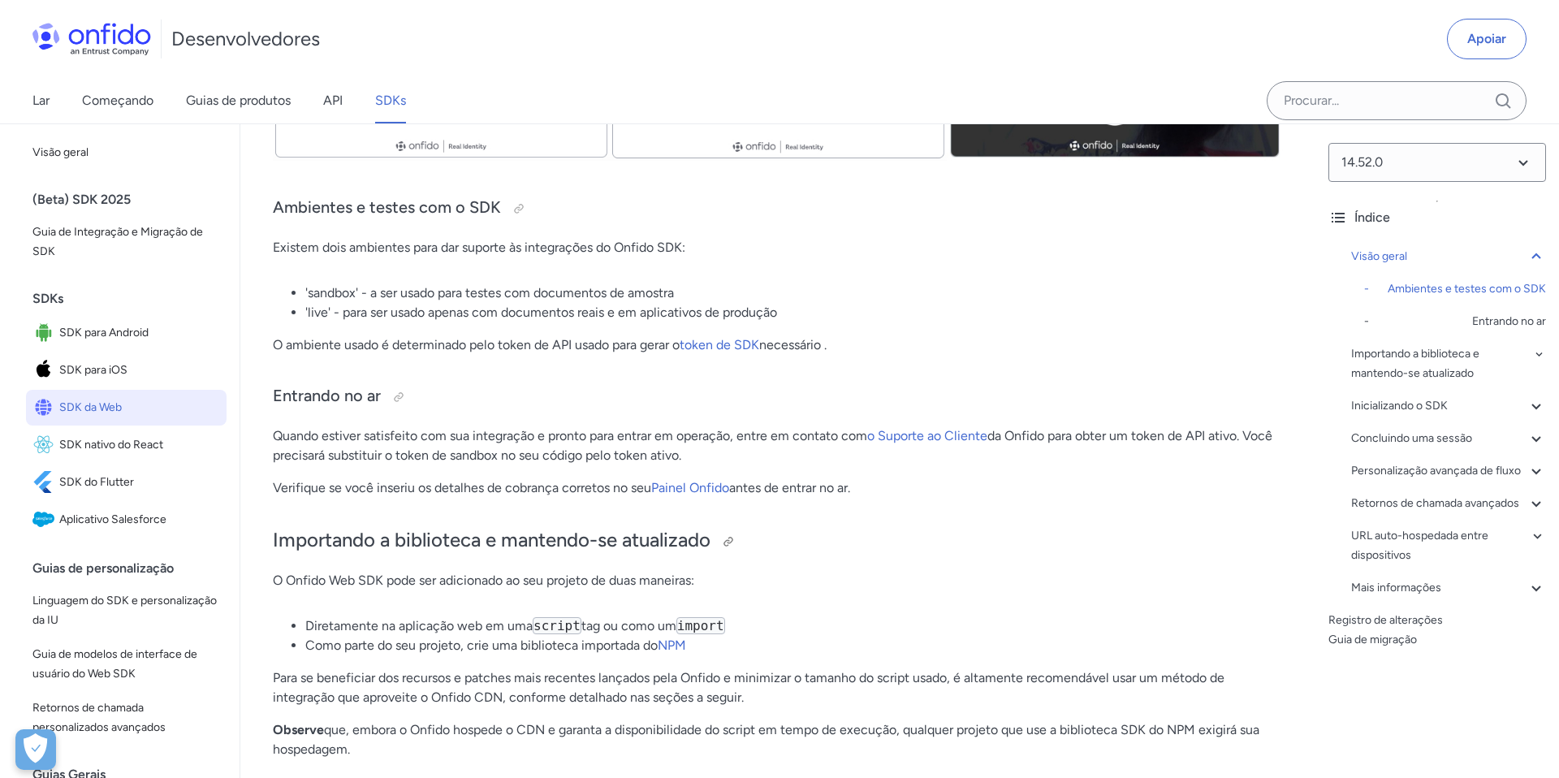
scroll to position [877, 0]
drag, startPoint x: 352, startPoint y: 346, endPoint x: 639, endPoint y: 329, distance: 287.2
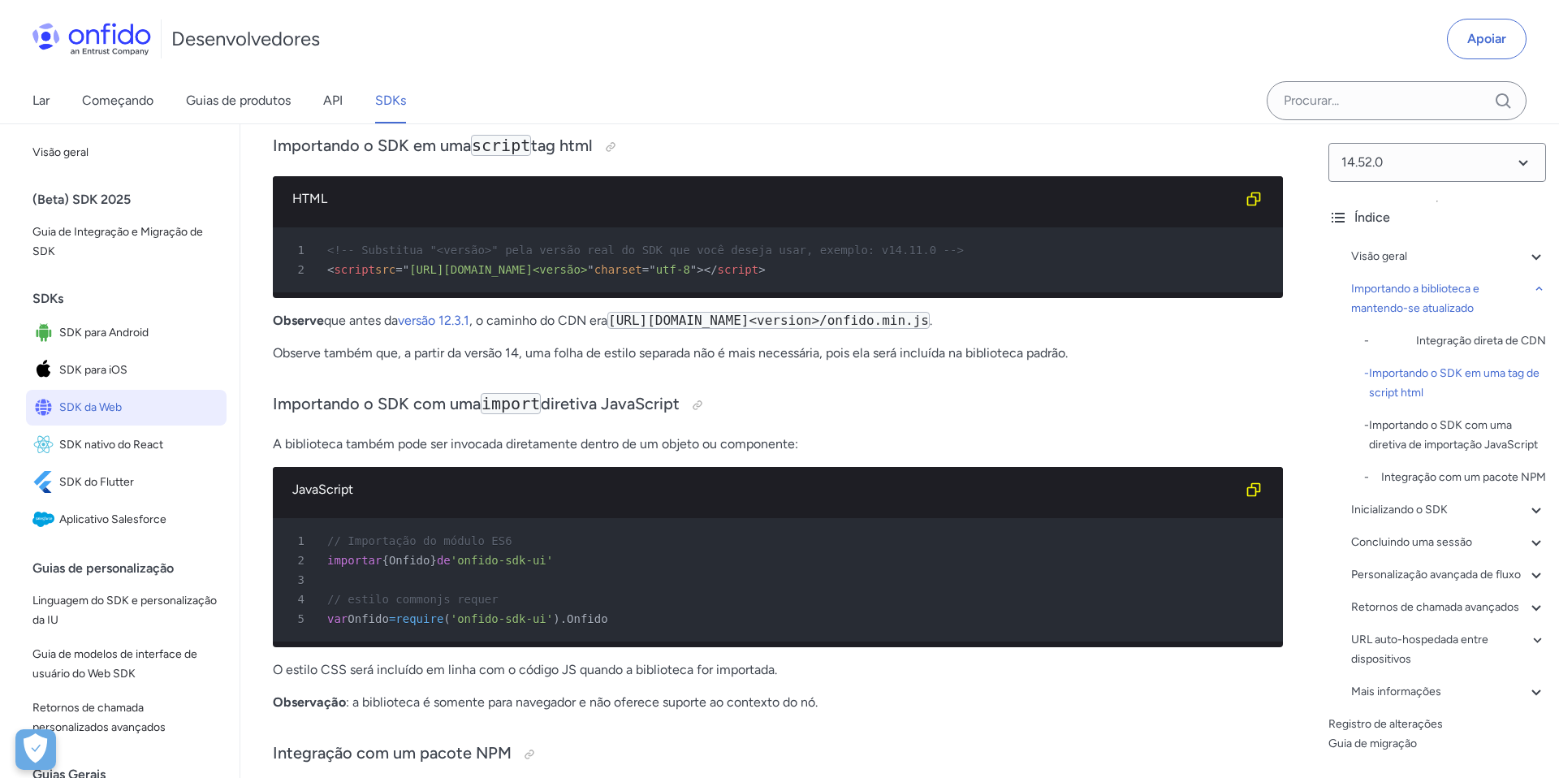
scroll to position [1744, 0]
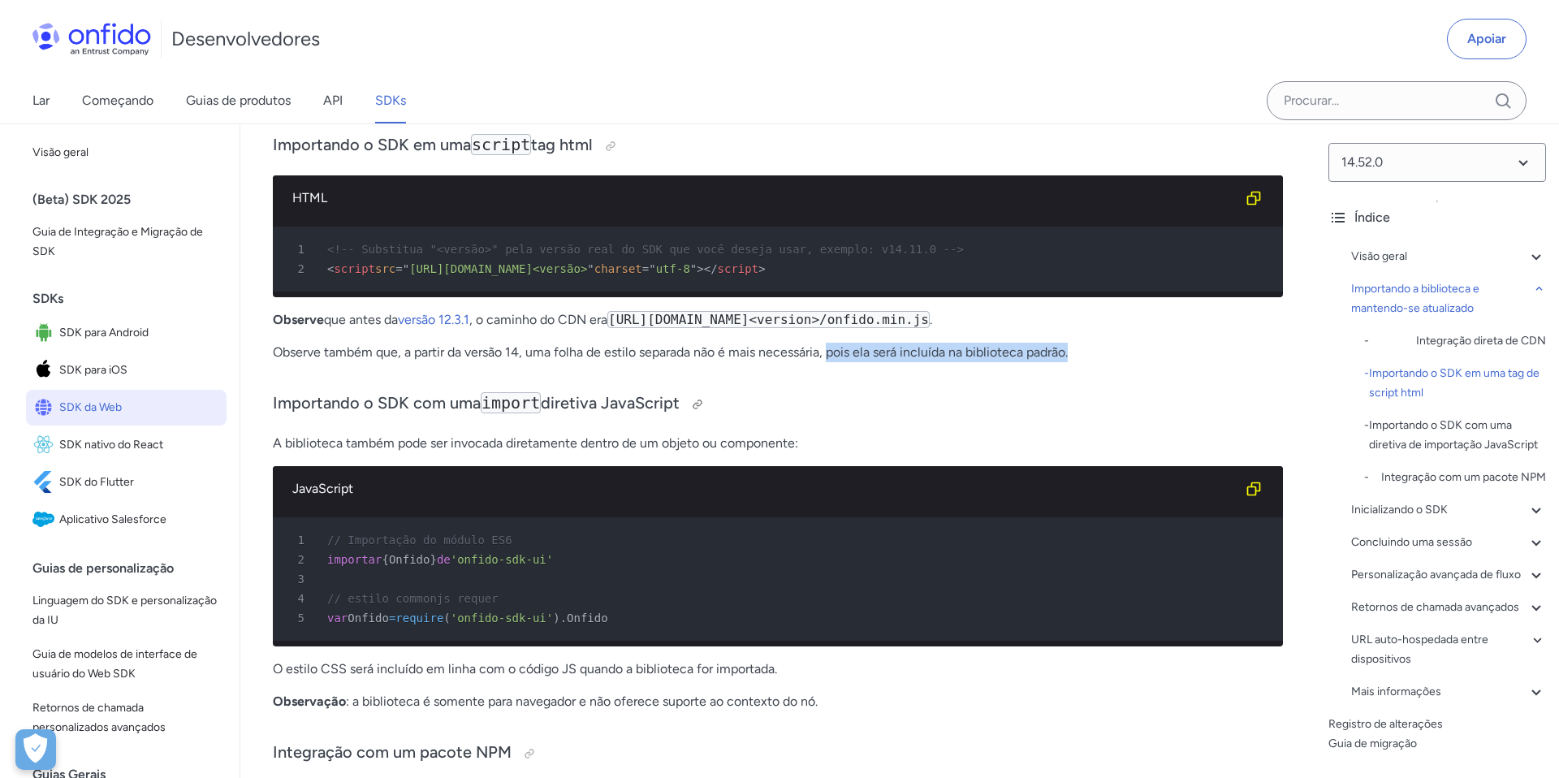
drag, startPoint x: 831, startPoint y: 352, endPoint x: 915, endPoint y: 415, distance: 105.1
click at [937, 410] on h3 "Importando o SDK com uma import diretiva JavaScript" at bounding box center [778, 404] width 1010 height 26
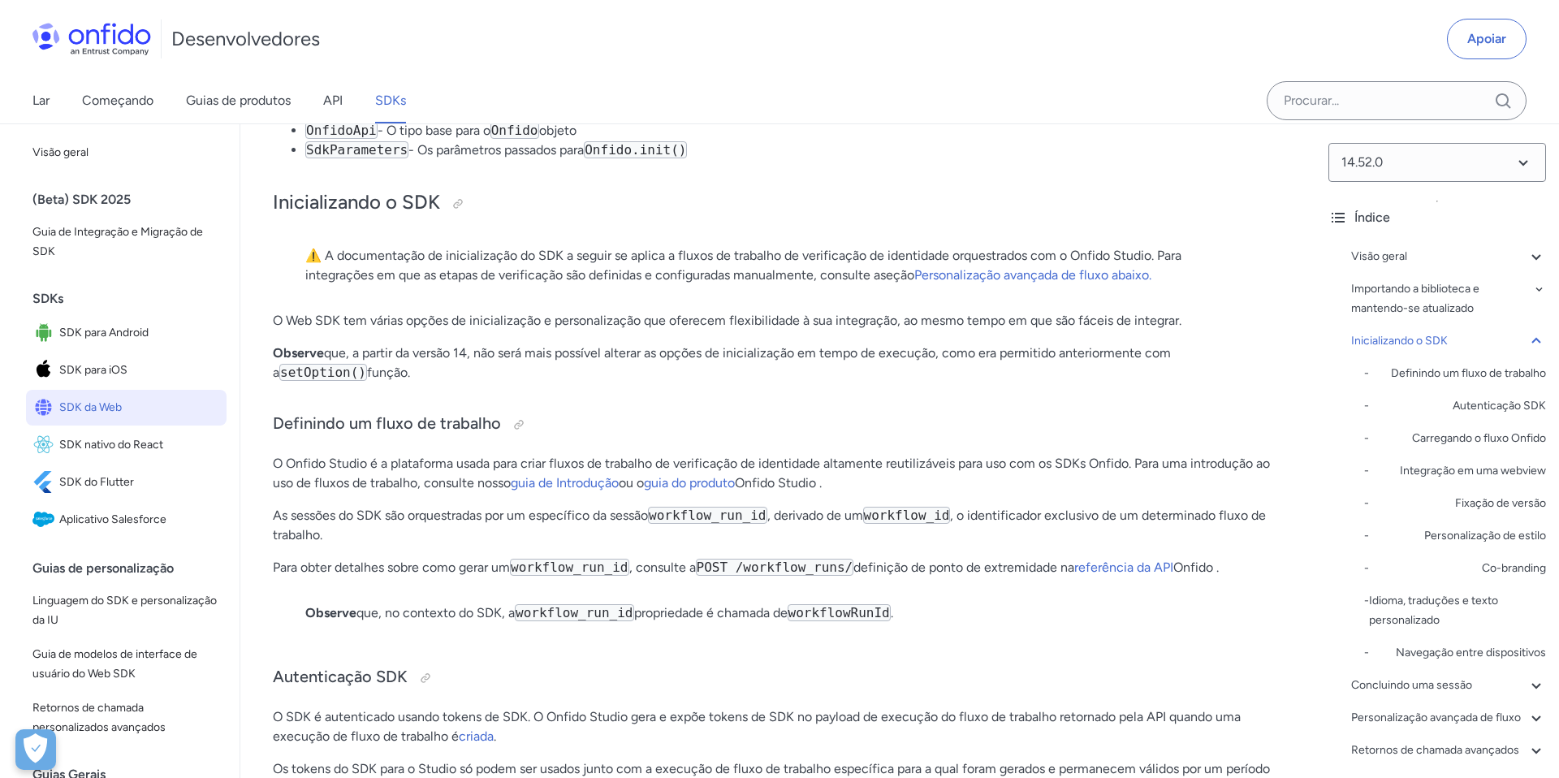
scroll to position [3167, 0]
drag, startPoint x: 473, startPoint y: 275, endPoint x: 693, endPoint y: 283, distance: 220.2
click at [693, 283] on p "⚠️ A documentação de inicialização do SDK a seguir se aplica a fluxos de trabal…" at bounding box center [777, 264] width 945 height 39
click at [725, 295] on blockquote "⚠️ A documentação de inicialização do SDK a seguir se aplica a fluxos de trabal…" at bounding box center [777, 271] width 945 height 52
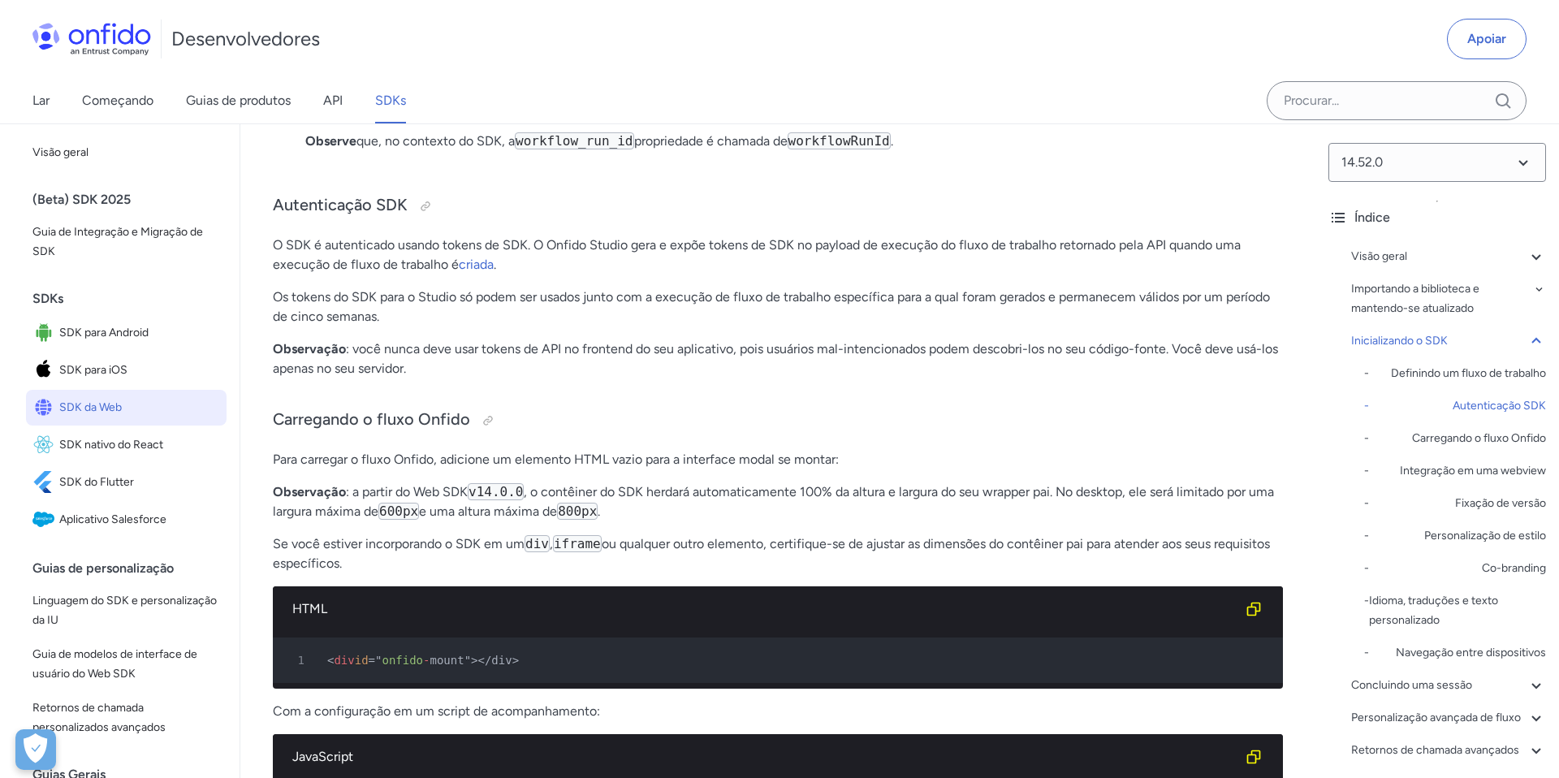
scroll to position [3637, 0]
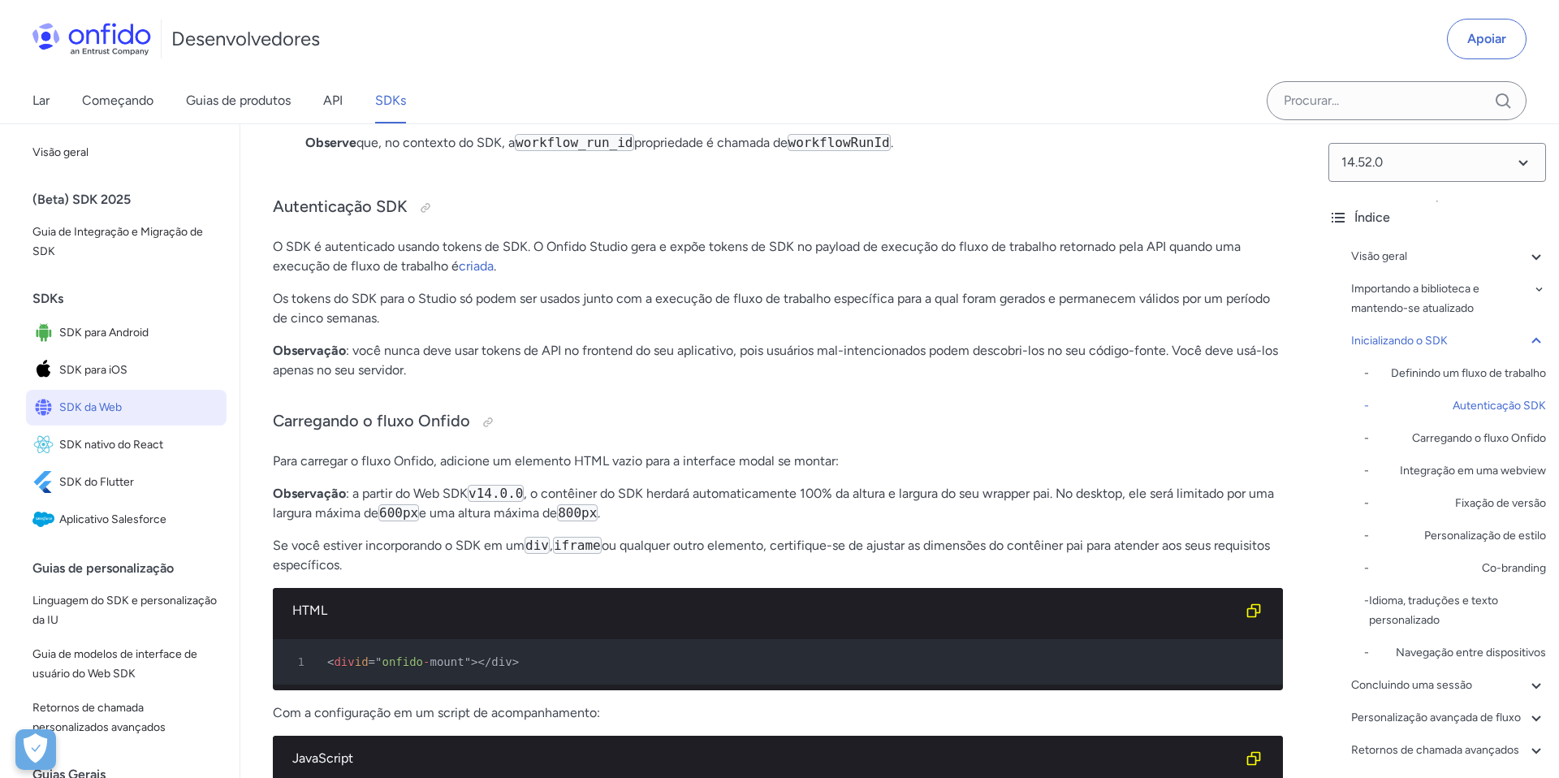
drag, startPoint x: 547, startPoint y: 352, endPoint x: 646, endPoint y: 369, distance: 99.7
click at [646, 369] on p "Observação : você nunca deve usar tokens de API no frontend do seu aplicativo, …" at bounding box center [778, 360] width 1010 height 39
click at [689, 375] on p "Observação : você nunca deve usar tokens de API no frontend do seu aplicativo, …" at bounding box center [778, 360] width 1010 height 39
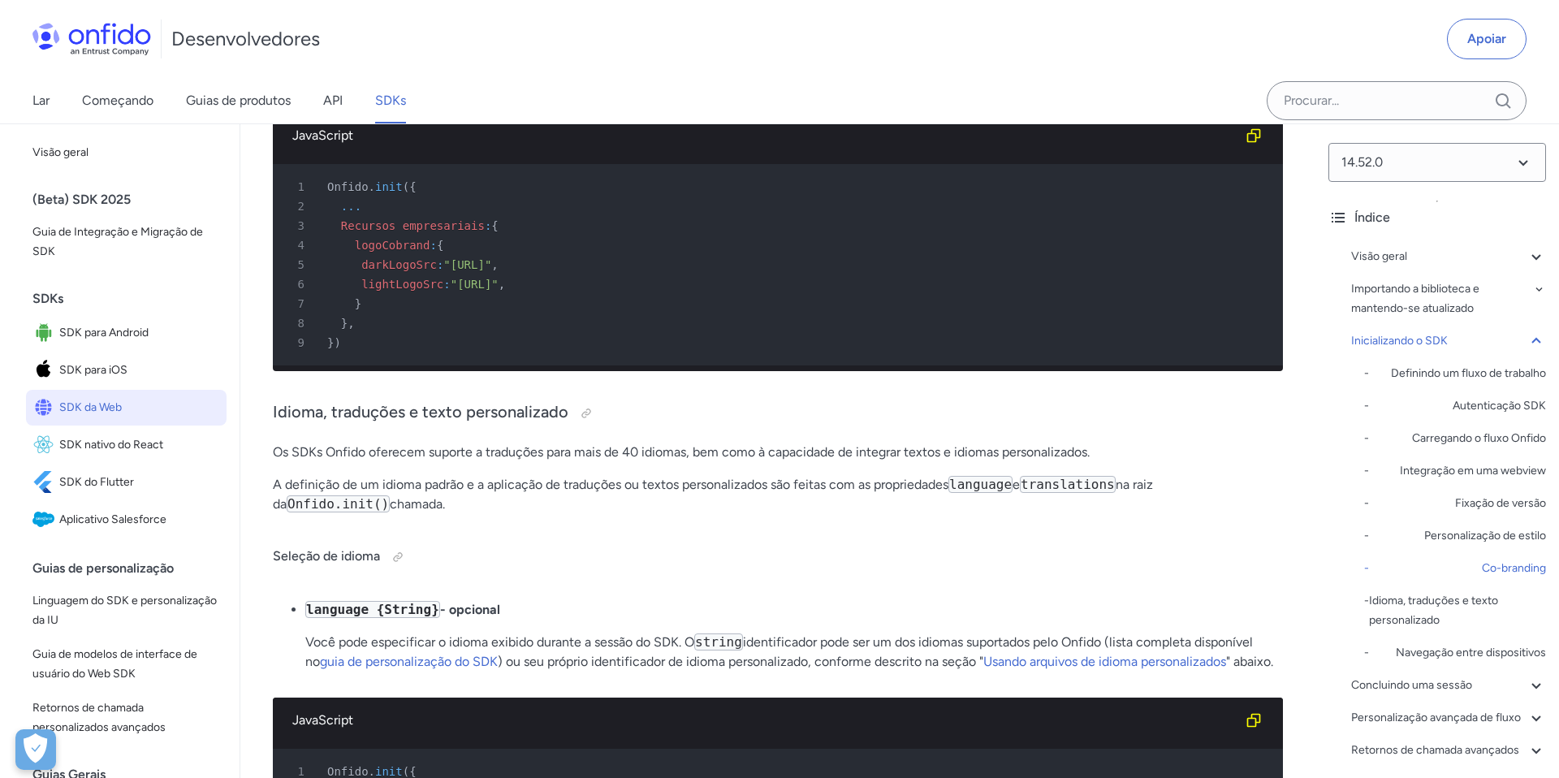
scroll to position [7553, 0]
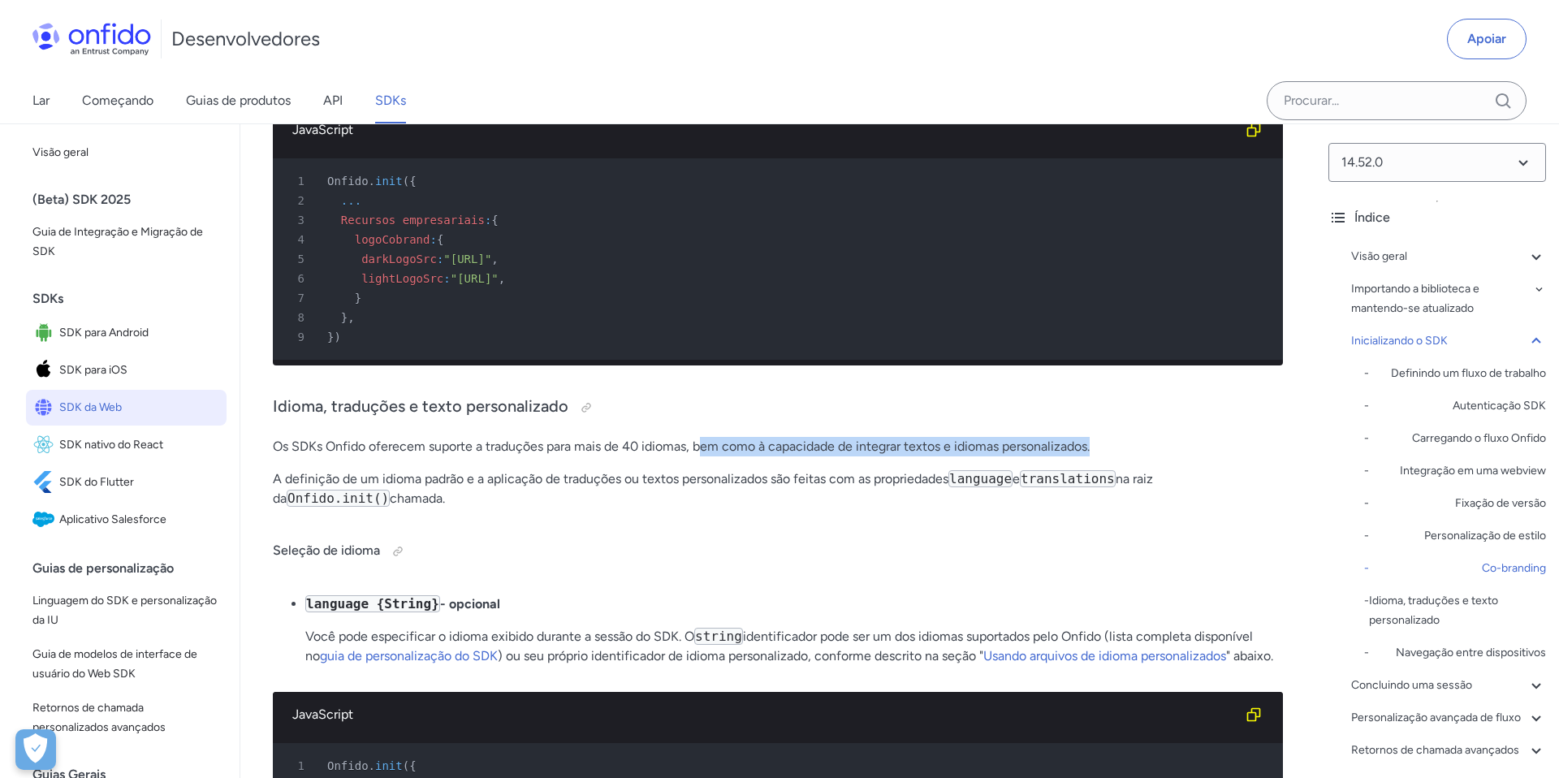
drag, startPoint x: 703, startPoint y: 447, endPoint x: 825, endPoint y: 471, distance: 124.1
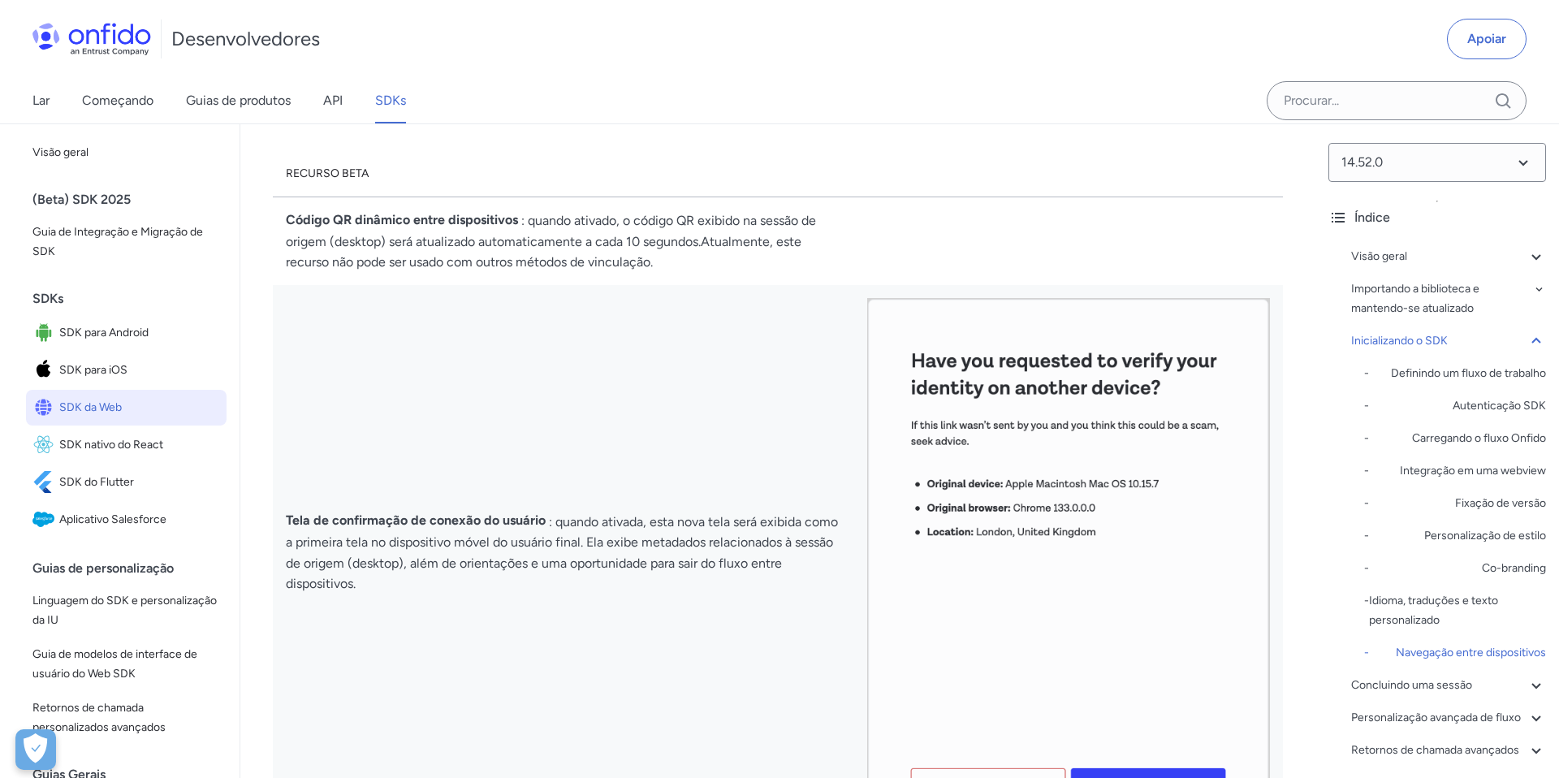
scroll to position [14189, 0]
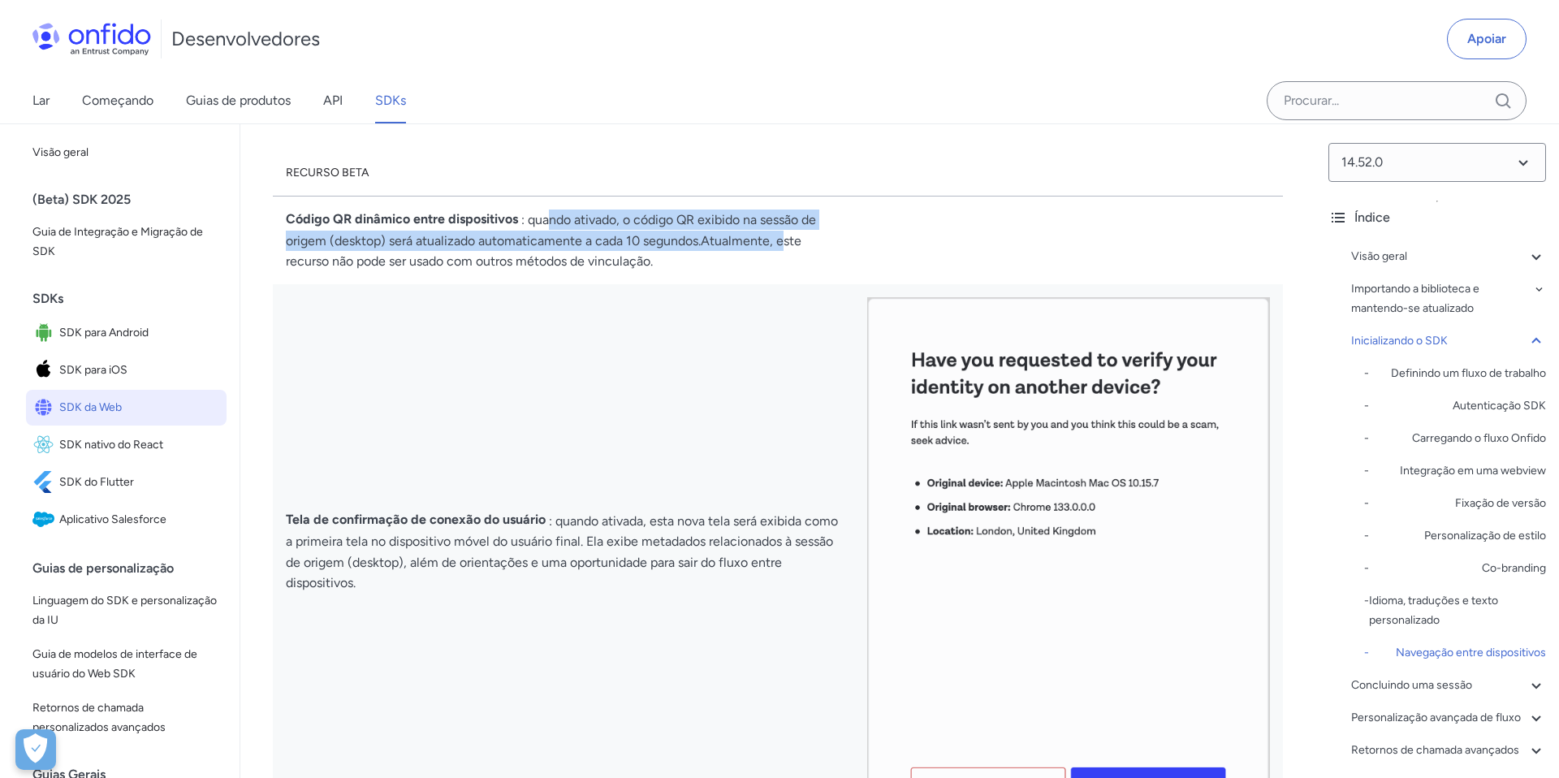
drag, startPoint x: 545, startPoint y: 244, endPoint x: 794, endPoint y: 257, distance: 249.7
click at [791, 256] on td "Código QR dinâmico entre dispositivos : quando ativado, o código QR exibido na …" at bounding box center [564, 240] width 582 height 89
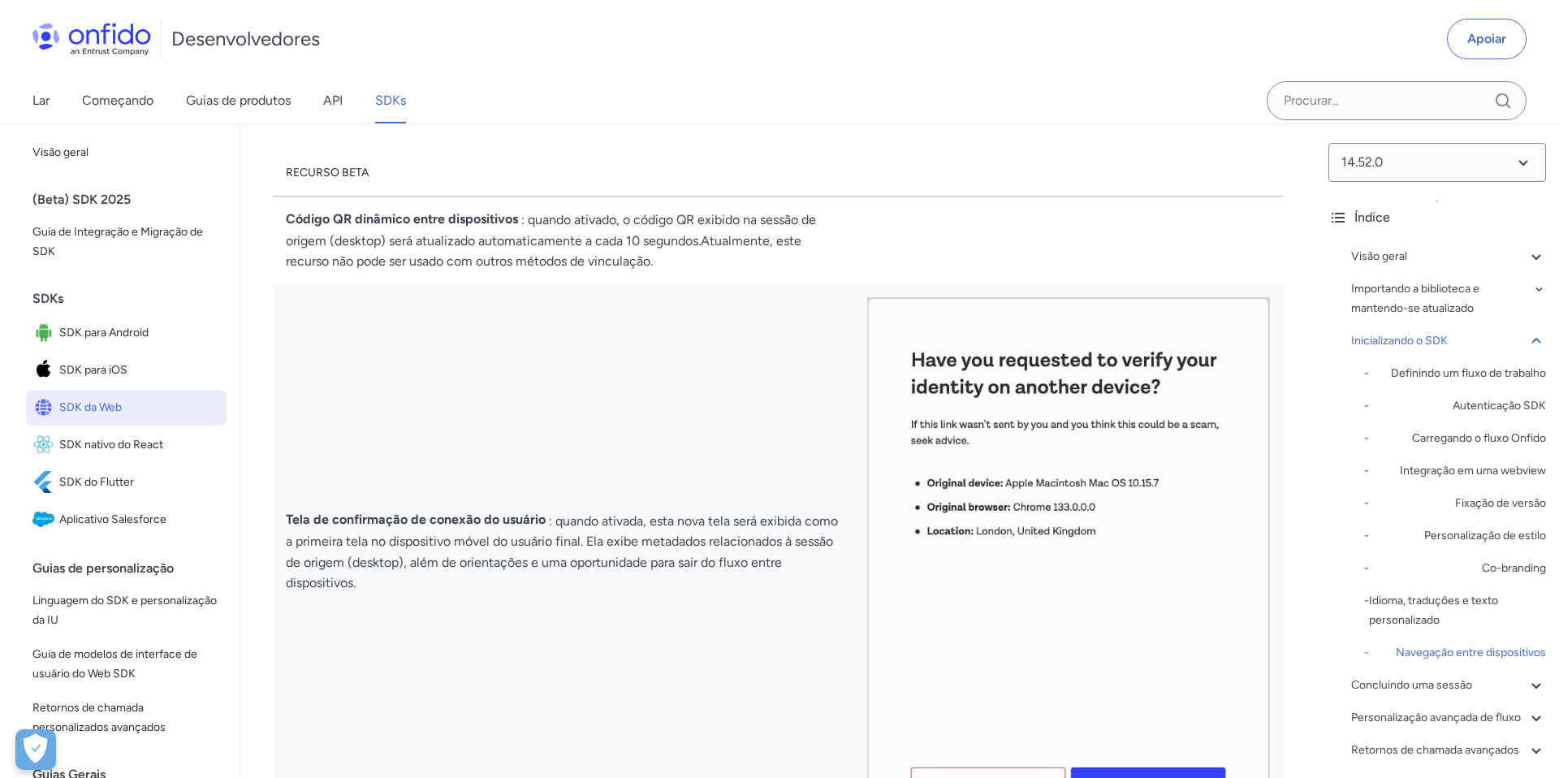
click at [790, 277] on td "Código QR dinâmico entre dispositivos : quando ativado, o código QR exibido na …" at bounding box center [564, 240] width 582 height 89
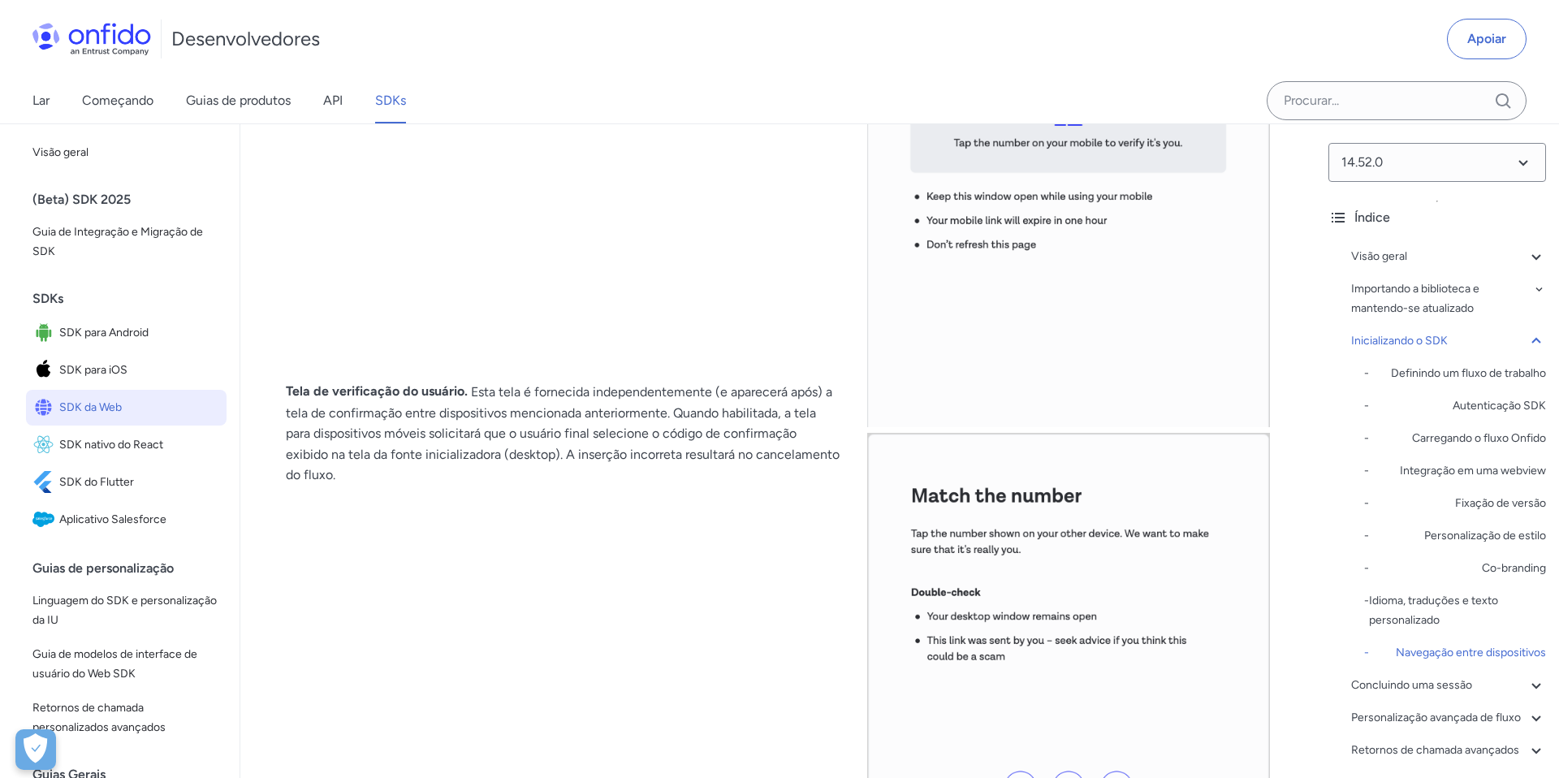
scroll to position [15093, 0]
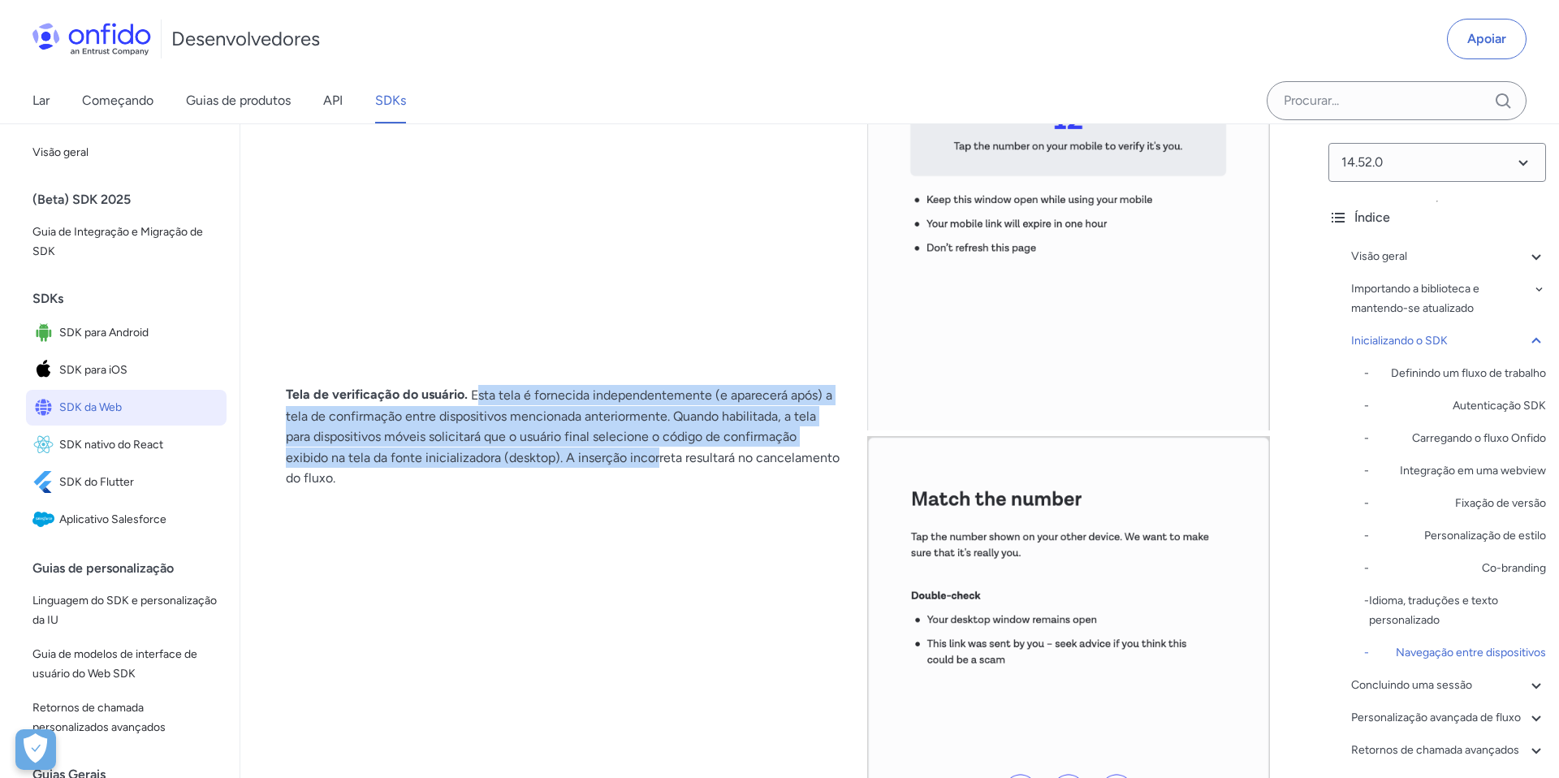
drag, startPoint x: 471, startPoint y: 427, endPoint x: 664, endPoint y: 501, distance: 206.9
click at [664, 486] on font "Esta tela é fornecida independentemente (e aparecerá após) a tela de confirmaçã…" at bounding box center [563, 436] width 554 height 98
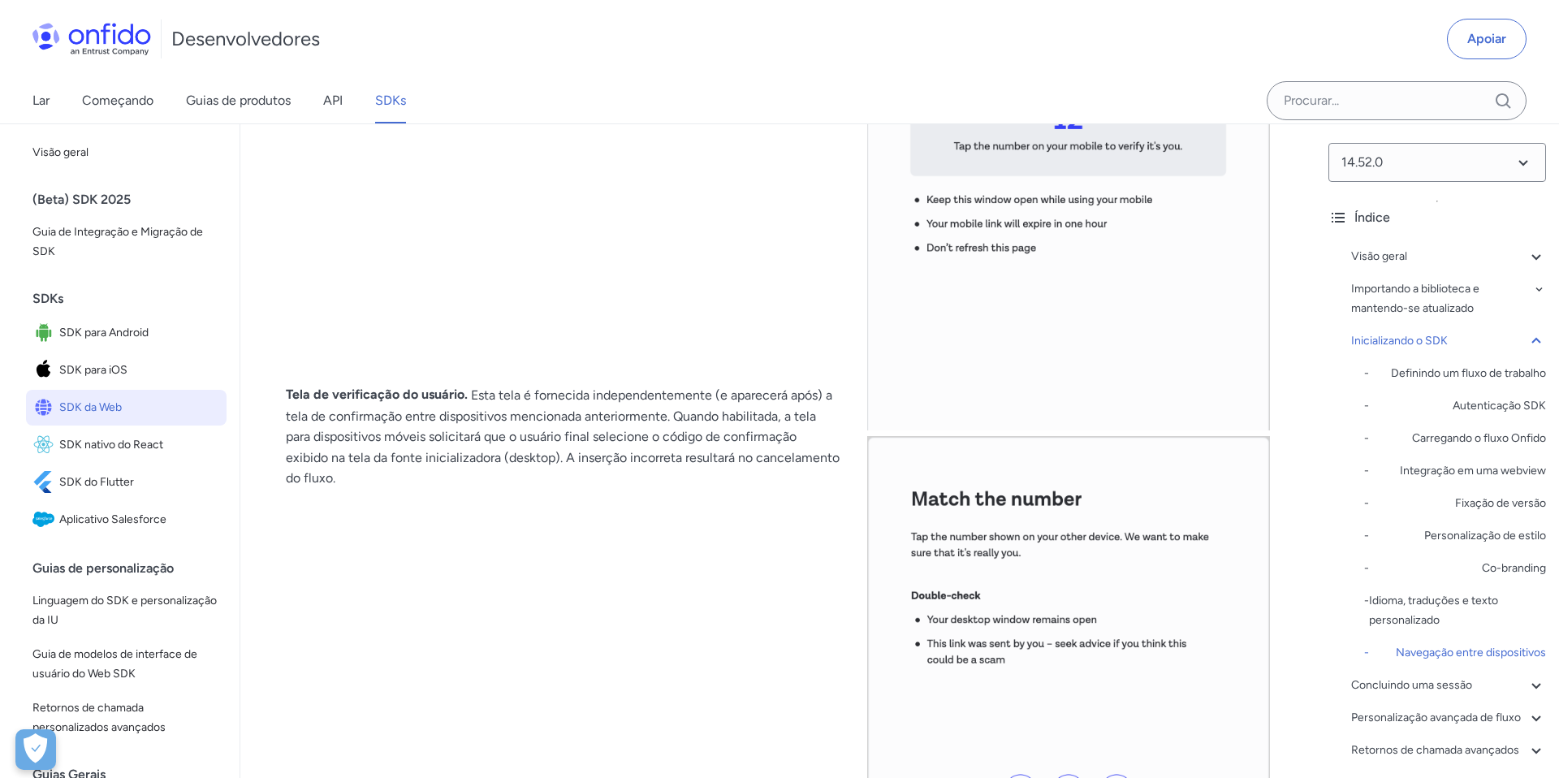
click at [720, 530] on td "Tela de verificação do usuário. Esta tela é fornecida independentemente (e apar…" at bounding box center [564, 437] width 582 height 1044
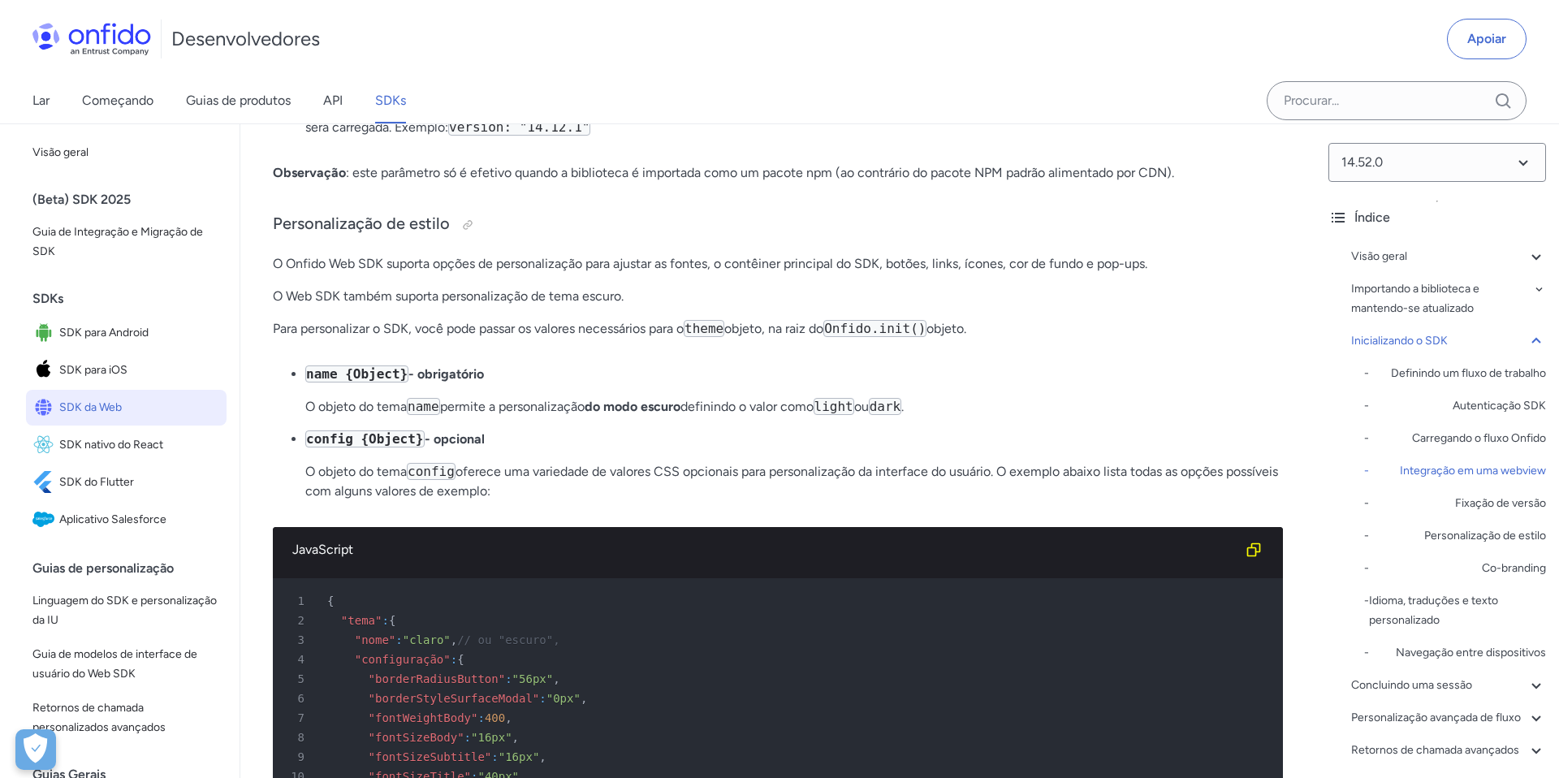
scroll to position [5303, 0]
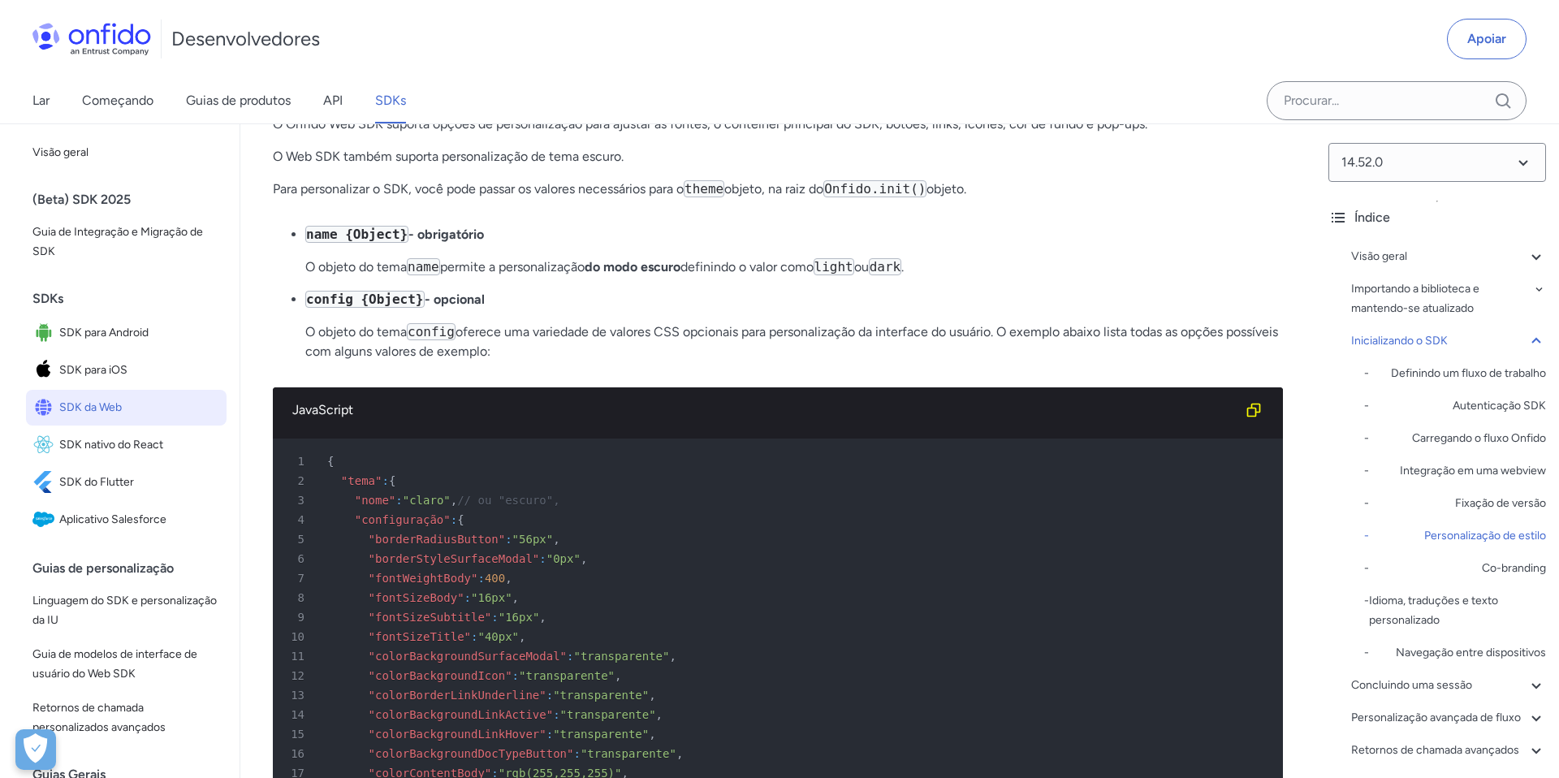
drag, startPoint x: 911, startPoint y: 187, endPoint x: 934, endPoint y: 2, distance: 185.8
